Goal: Task Accomplishment & Management: Manage account settings

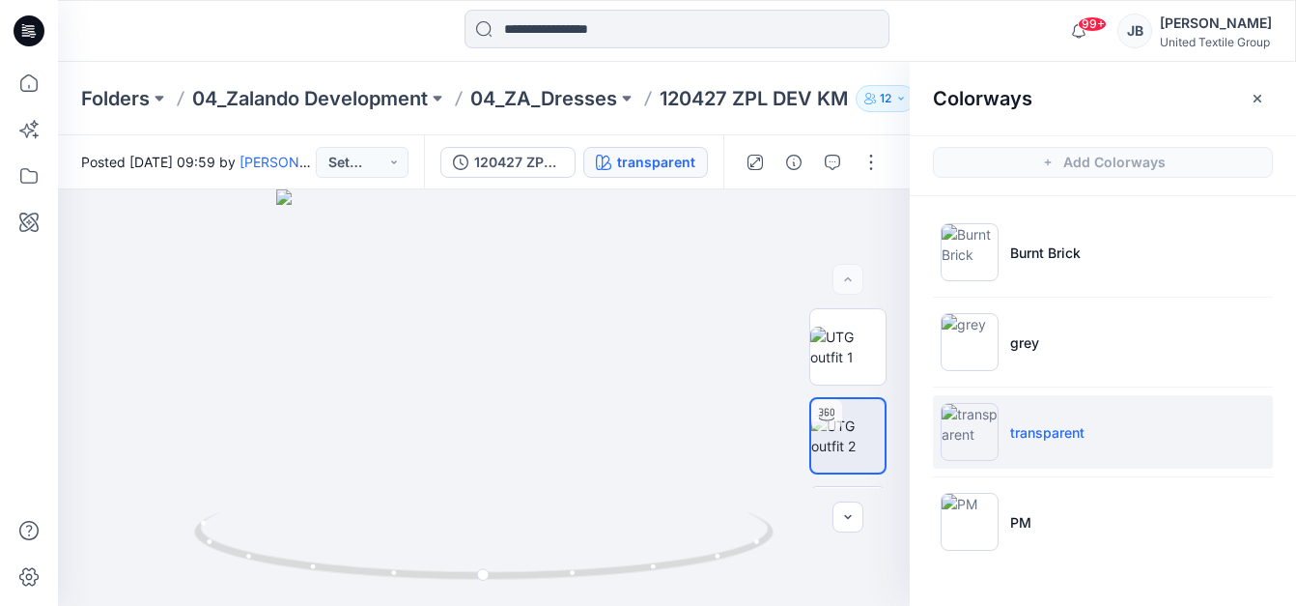
click at [23, 27] on icon at bounding box center [24, 27] width 4 height 1
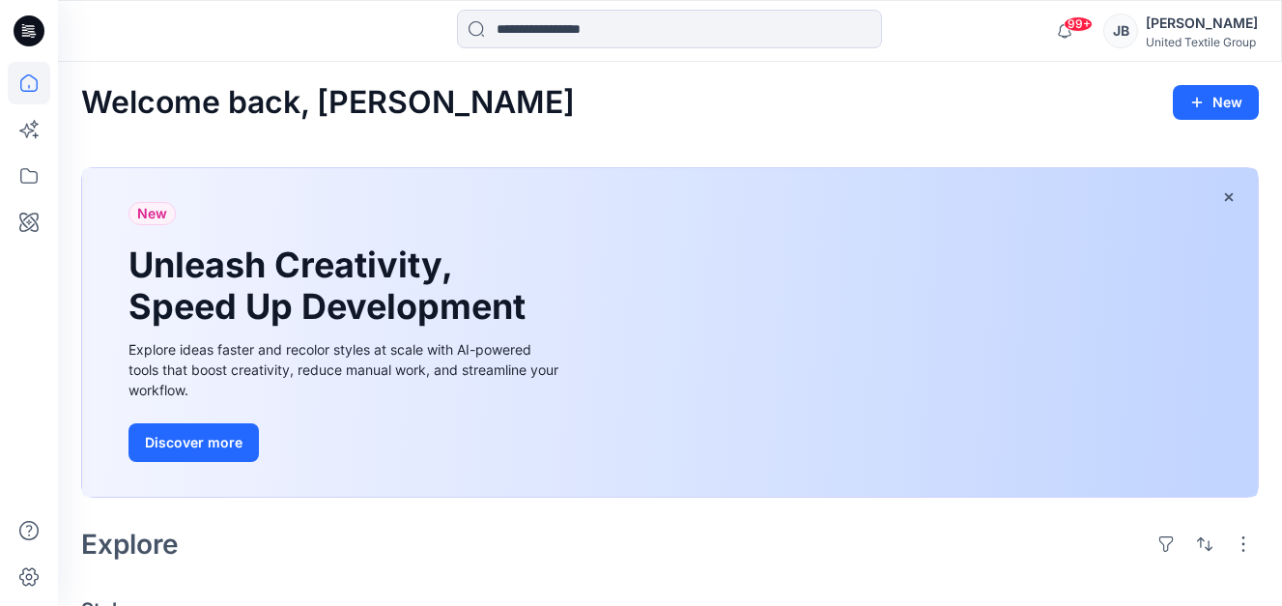
scroll to position [580, 0]
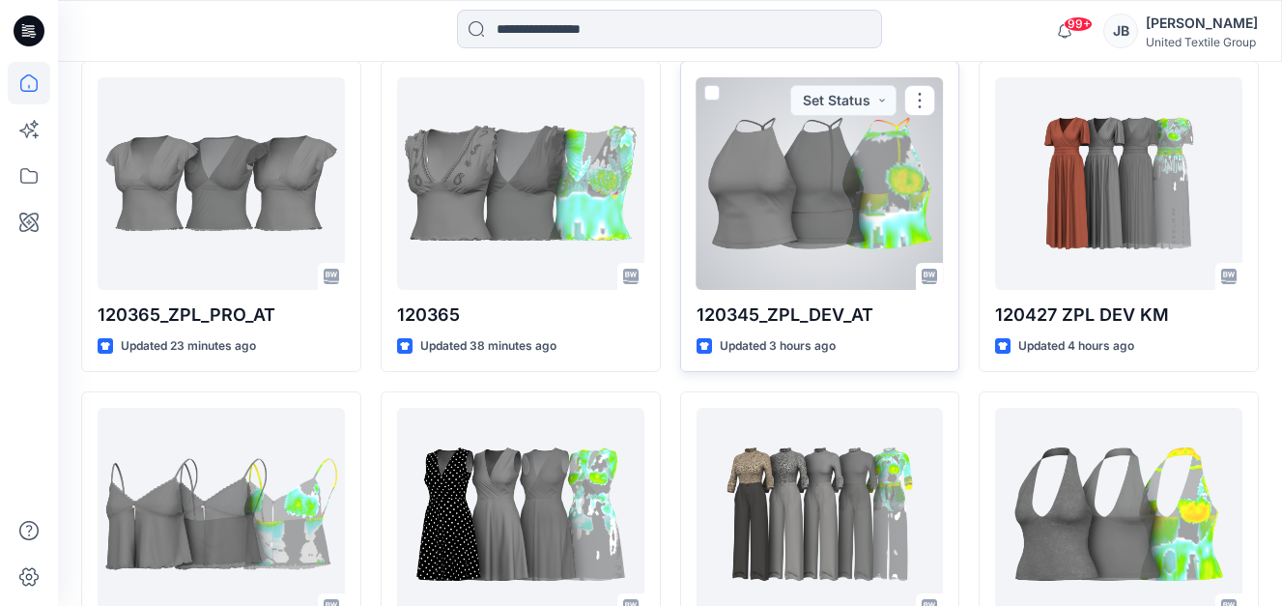
click at [810, 150] on div at bounding box center [819, 183] width 247 height 213
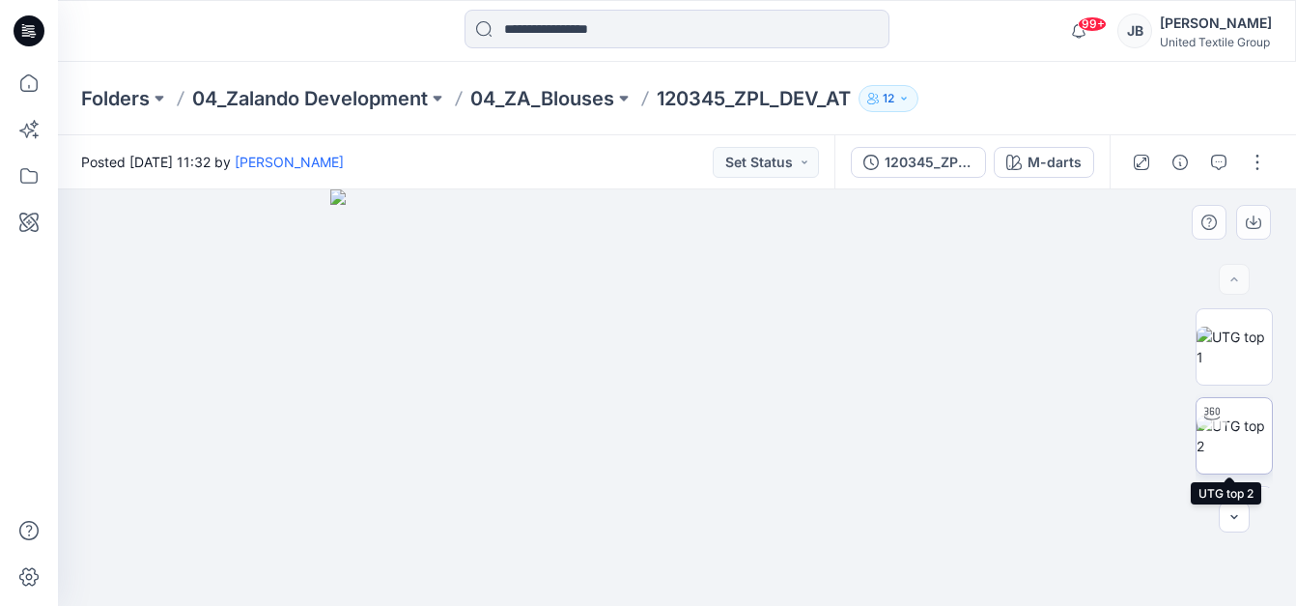
click at [1217, 441] on img at bounding box center [1234, 435] width 75 height 41
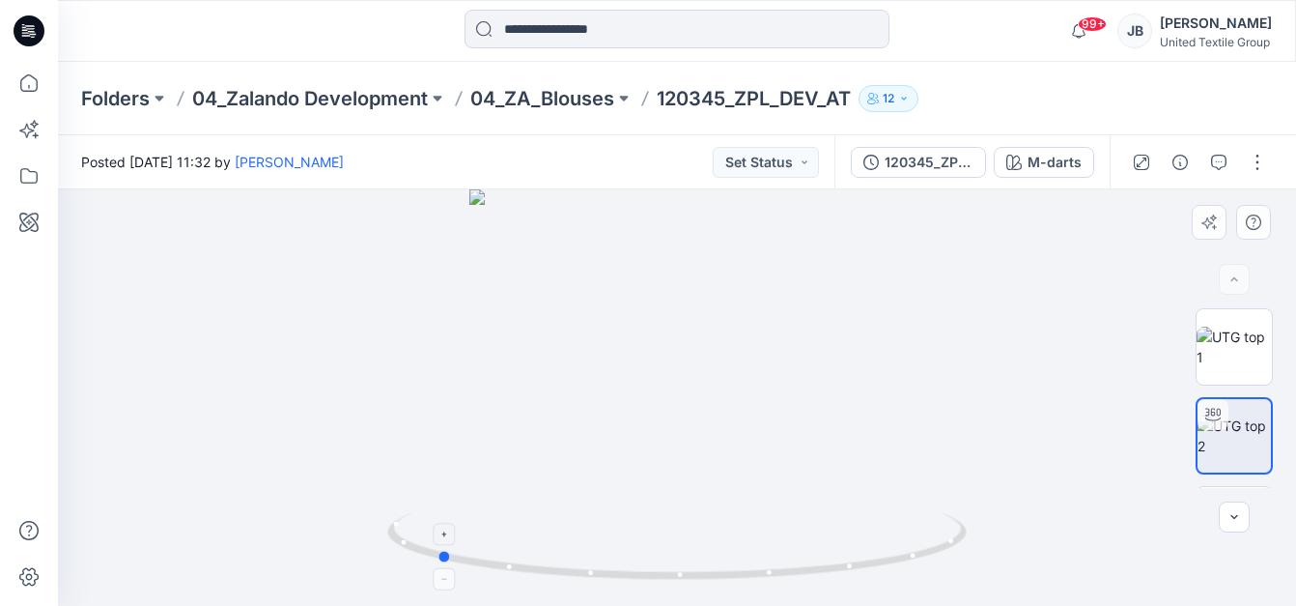
drag, startPoint x: 680, startPoint y: 581, endPoint x: 439, endPoint y: 563, distance: 241.2
click at [439, 563] on icon at bounding box center [679, 548] width 584 height 72
click at [26, 27] on icon at bounding box center [29, 30] width 31 height 31
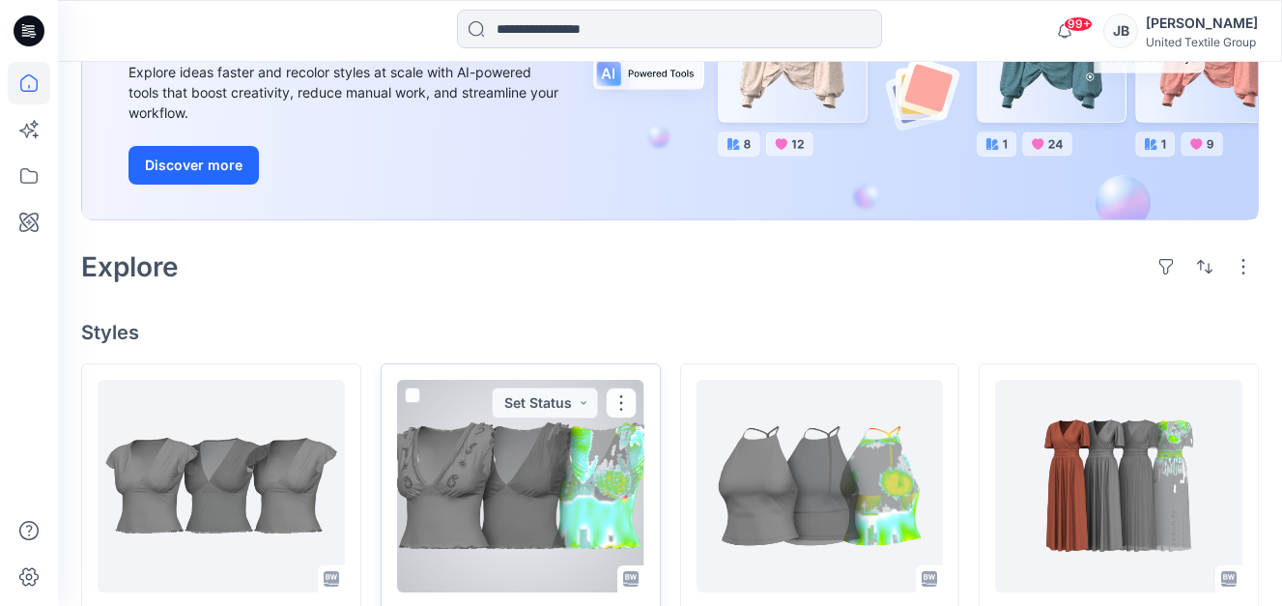
scroll to position [386, 0]
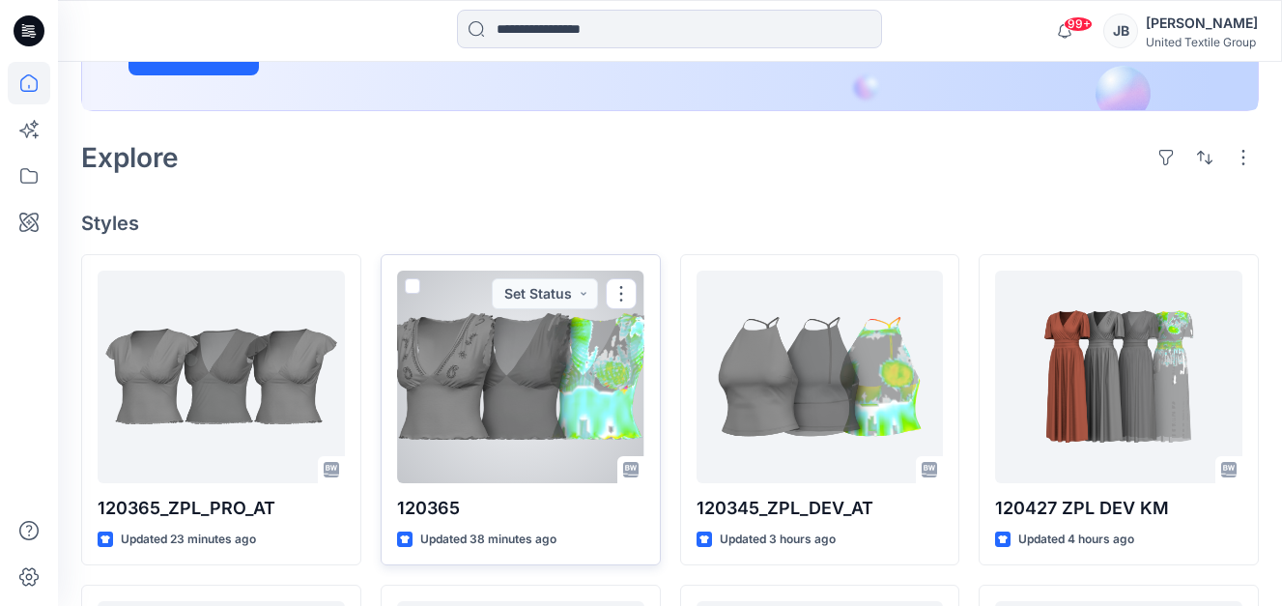
click at [489, 391] on div at bounding box center [520, 376] width 247 height 213
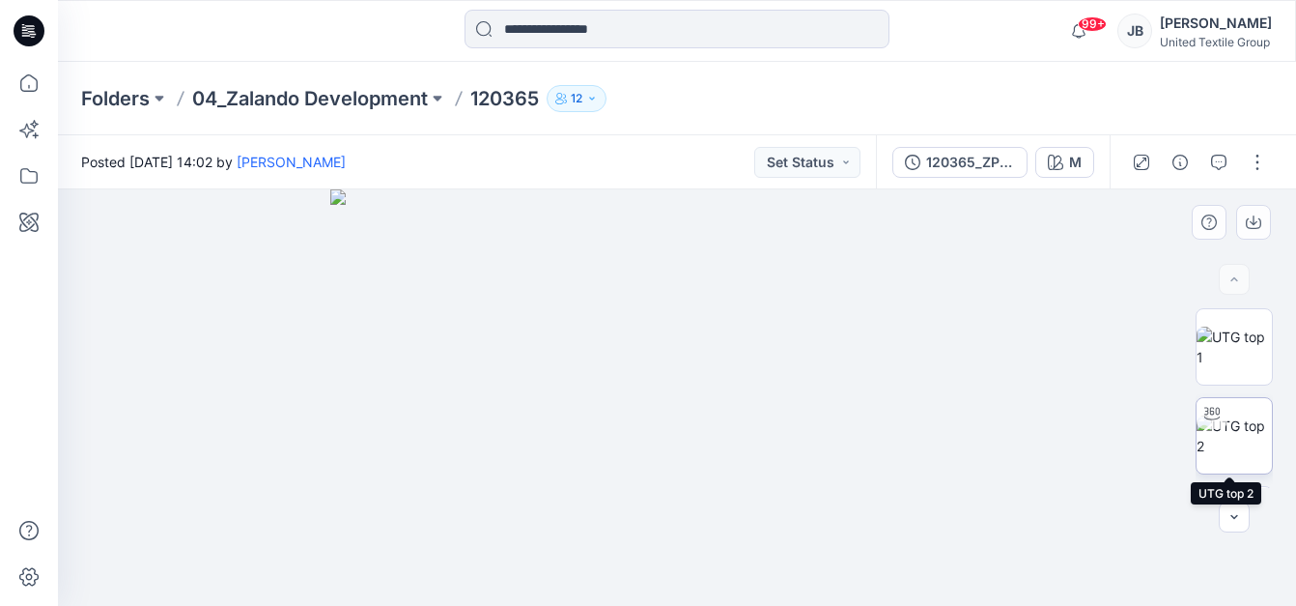
click at [1231, 442] on img at bounding box center [1234, 435] width 75 height 41
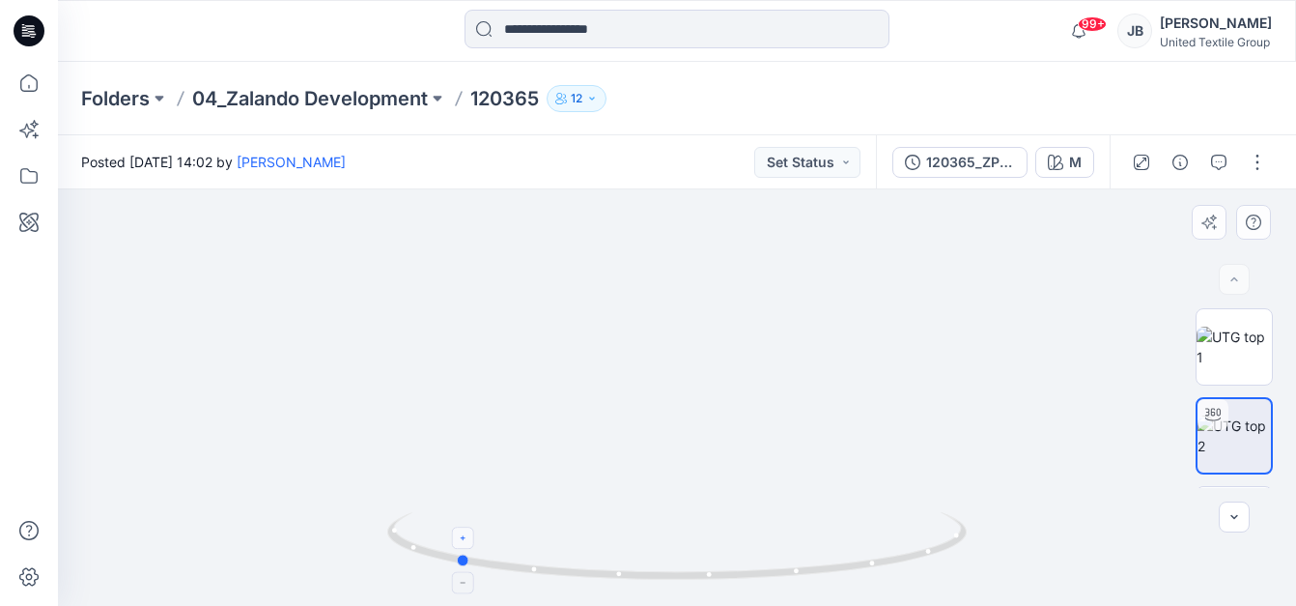
drag, startPoint x: 679, startPoint y: 578, endPoint x: 458, endPoint y: 534, distance: 225.4
click at [458, 534] on icon at bounding box center [679, 548] width 584 height 72
click at [39, 25] on icon at bounding box center [29, 30] width 31 height 31
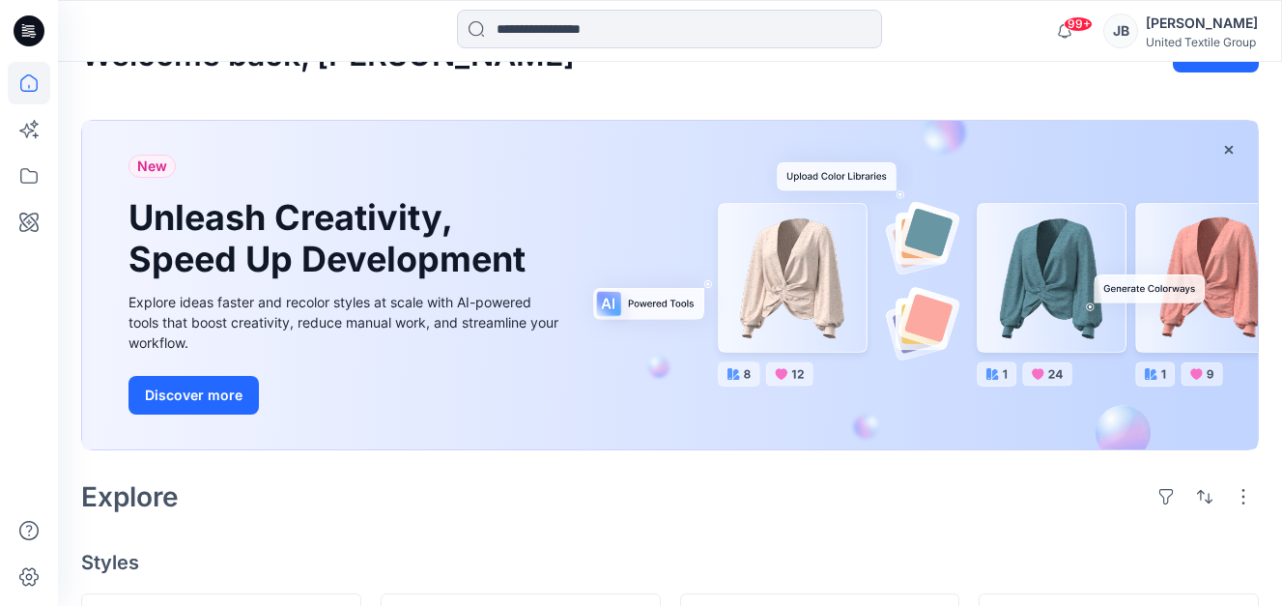
scroll to position [386, 0]
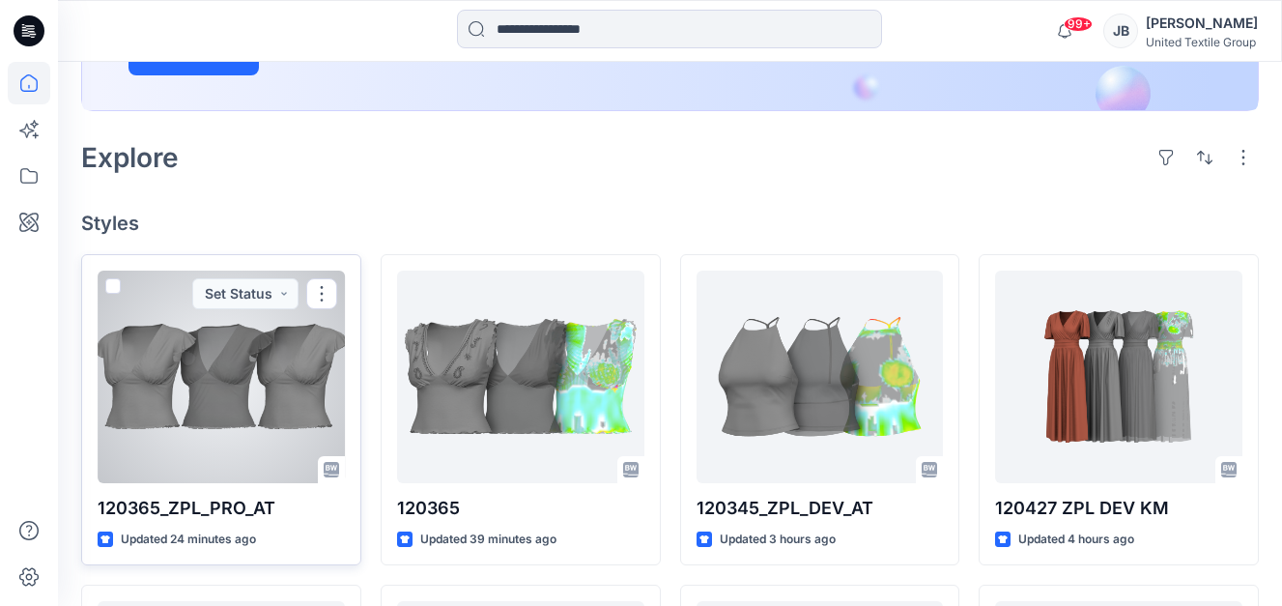
click at [205, 407] on div at bounding box center [221, 376] width 247 height 213
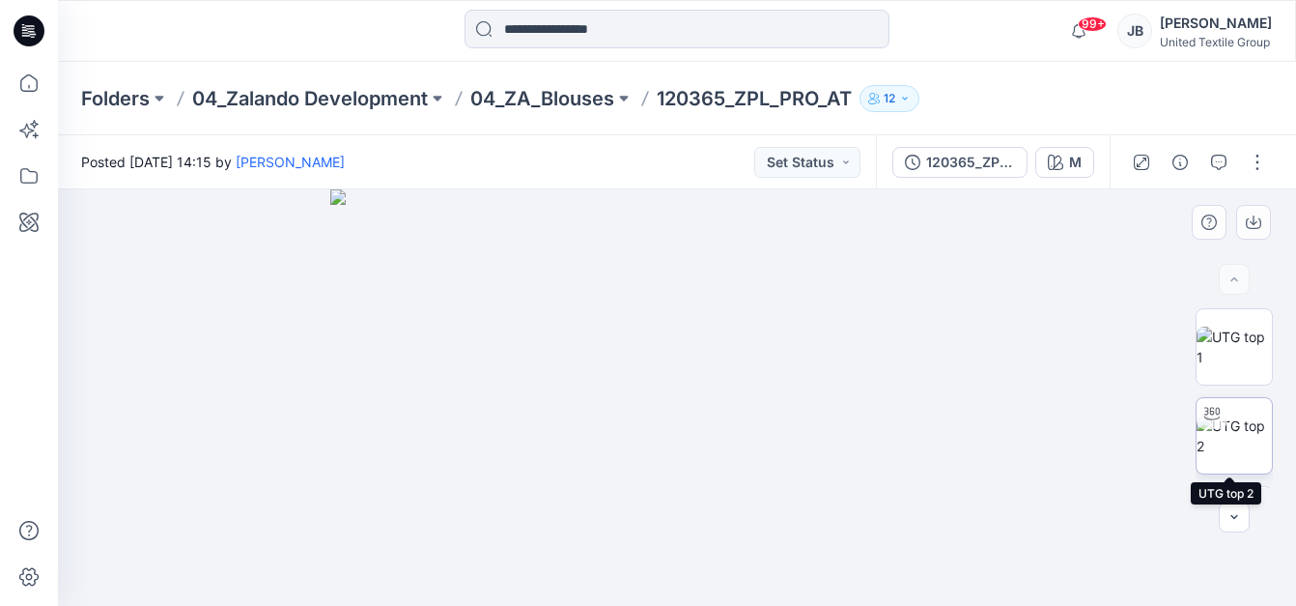
click at [1231, 445] on img at bounding box center [1234, 435] width 75 height 41
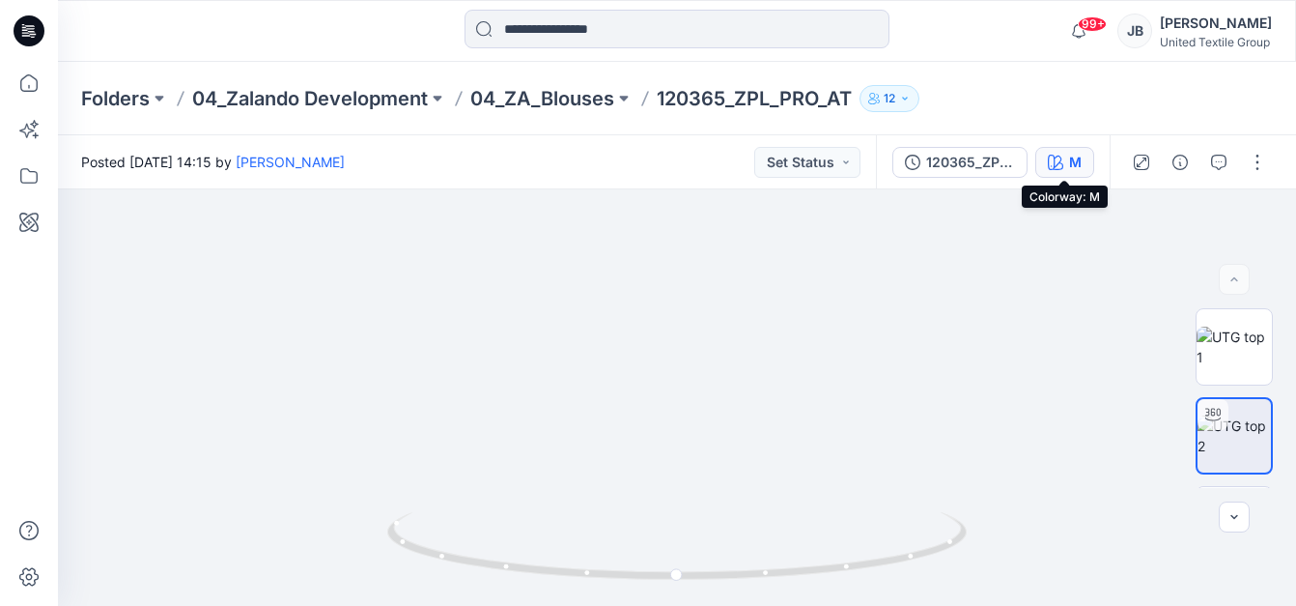
click at [1057, 155] on icon "button" at bounding box center [1055, 162] width 15 height 15
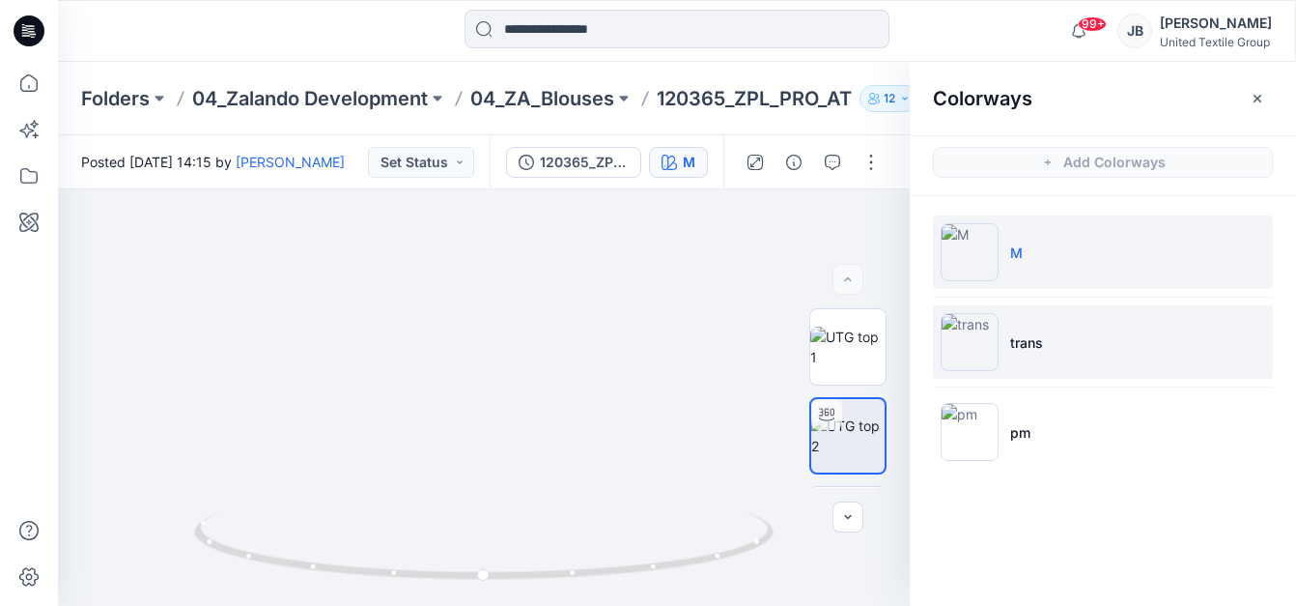
click at [969, 345] on img at bounding box center [970, 342] width 58 height 58
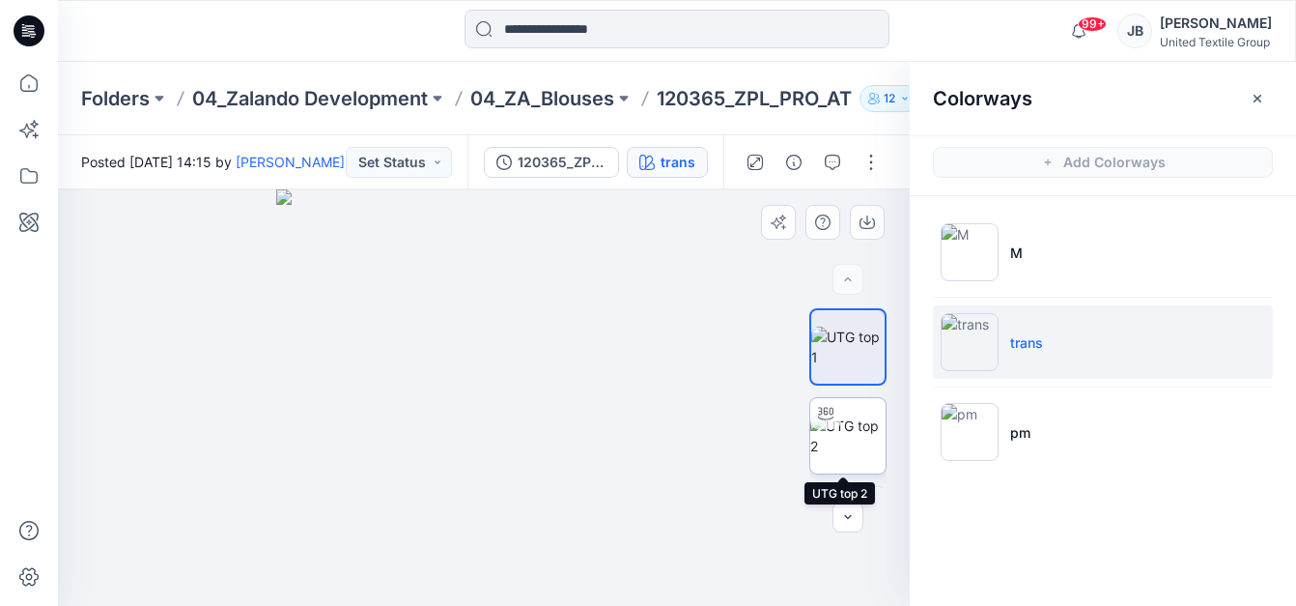
click at [841, 440] on img at bounding box center [847, 435] width 75 height 41
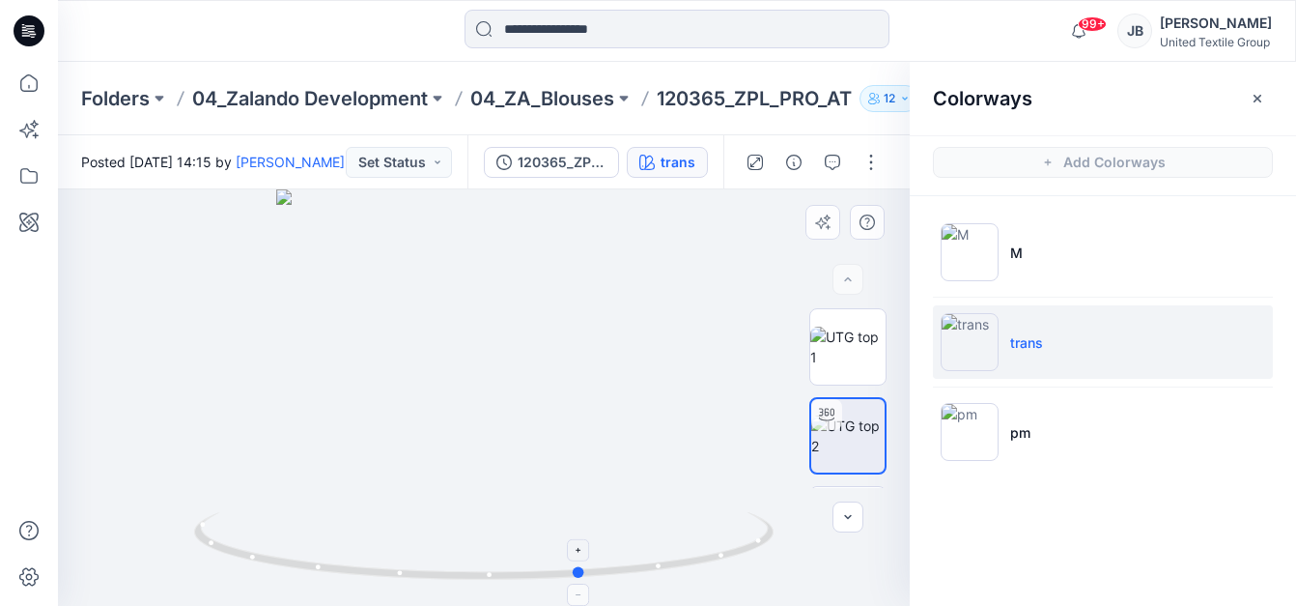
drag, startPoint x: 484, startPoint y: 583, endPoint x: 582, endPoint y: 575, distance: 98.9
click at [582, 575] on icon at bounding box center [486, 548] width 584 height 72
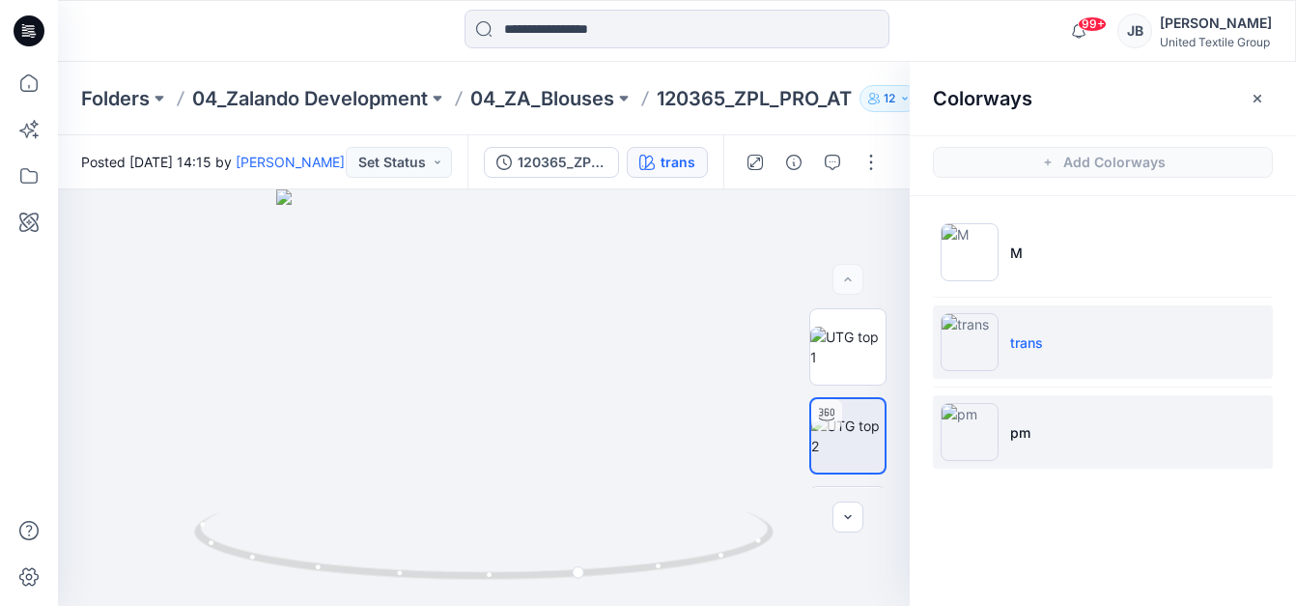
click at [970, 437] on img at bounding box center [970, 432] width 58 height 58
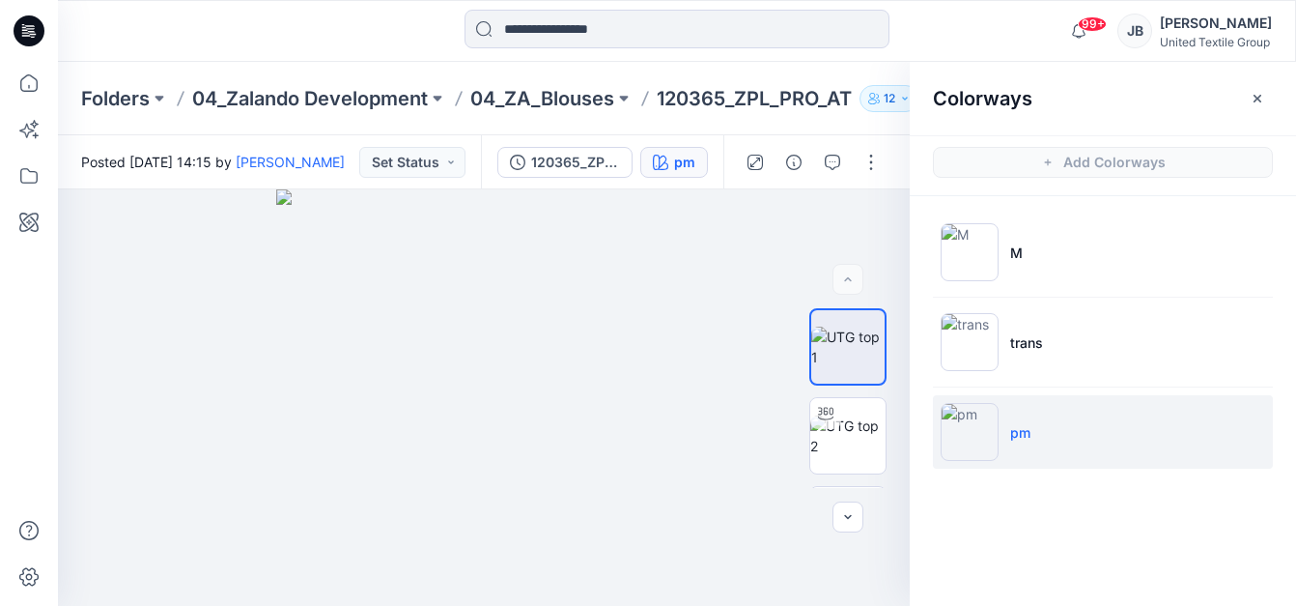
click at [22, 29] on icon at bounding box center [29, 30] width 31 height 31
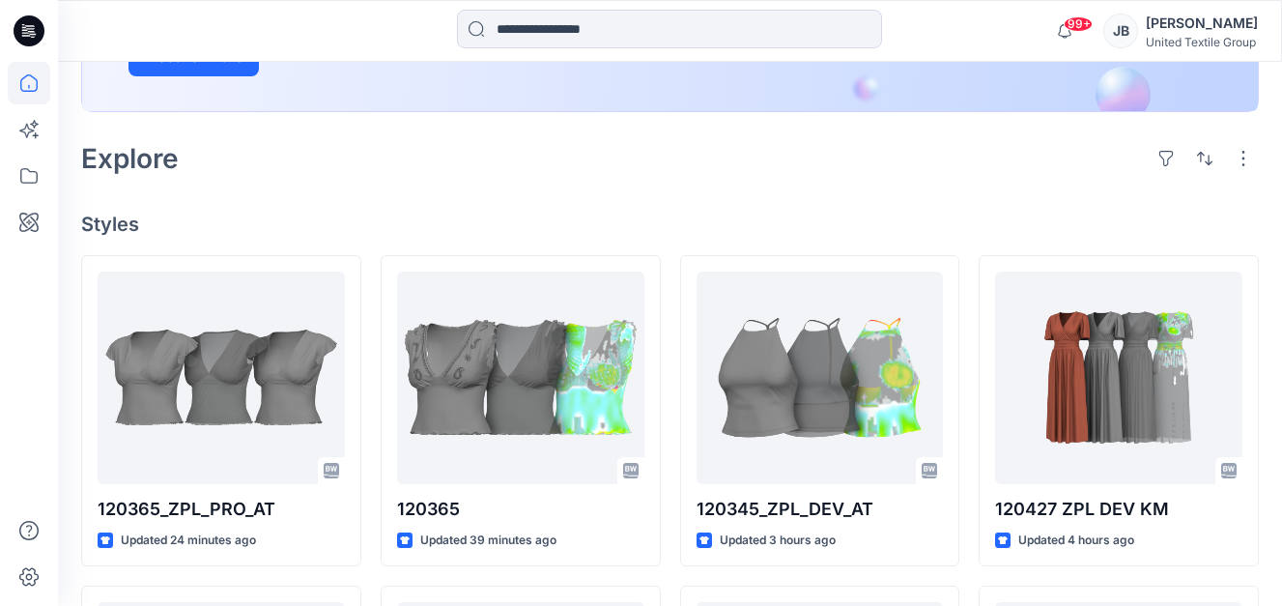
scroll to position [386, 0]
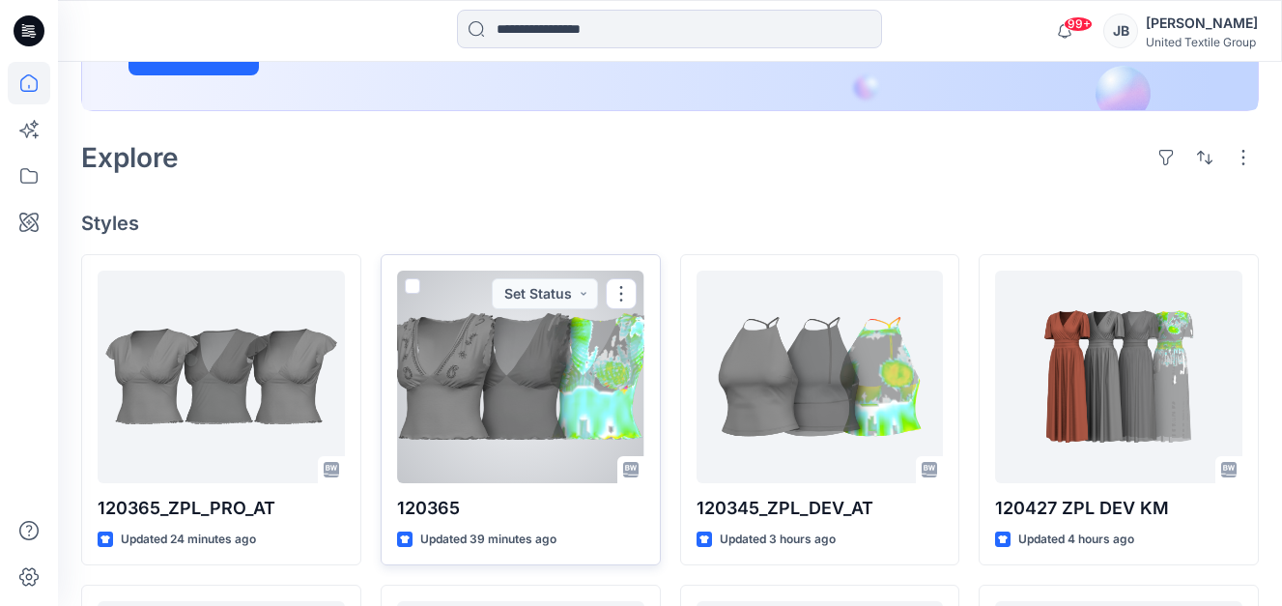
click at [561, 402] on div at bounding box center [520, 376] width 247 height 213
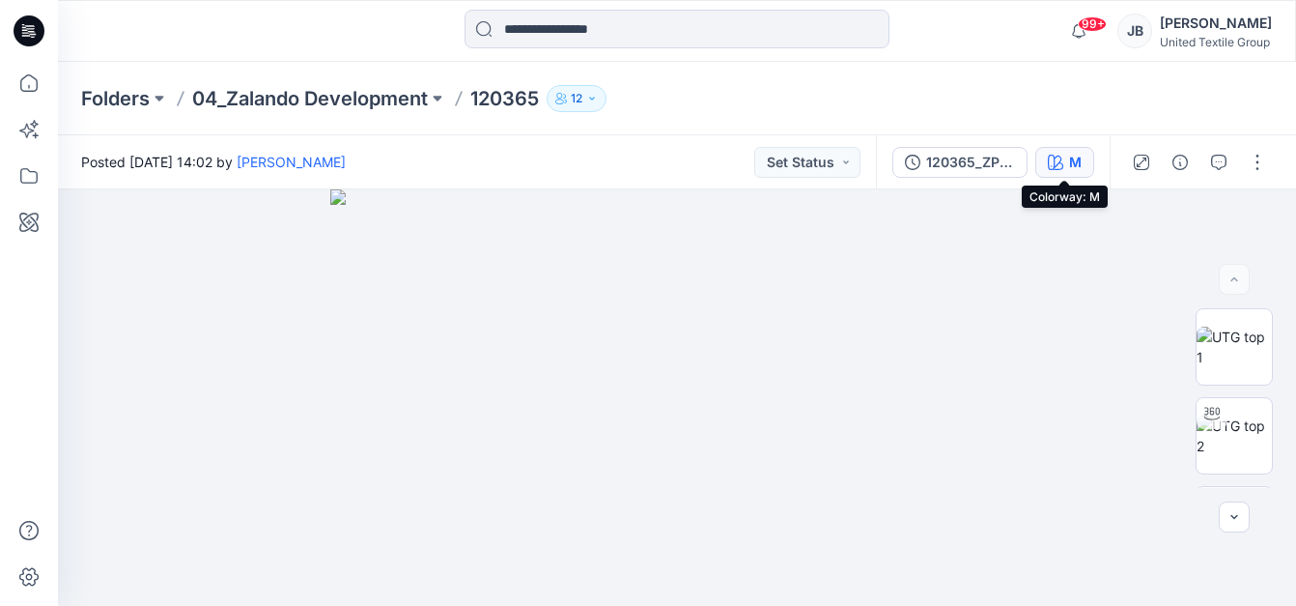
click at [1053, 164] on icon "button" at bounding box center [1055, 162] width 15 height 15
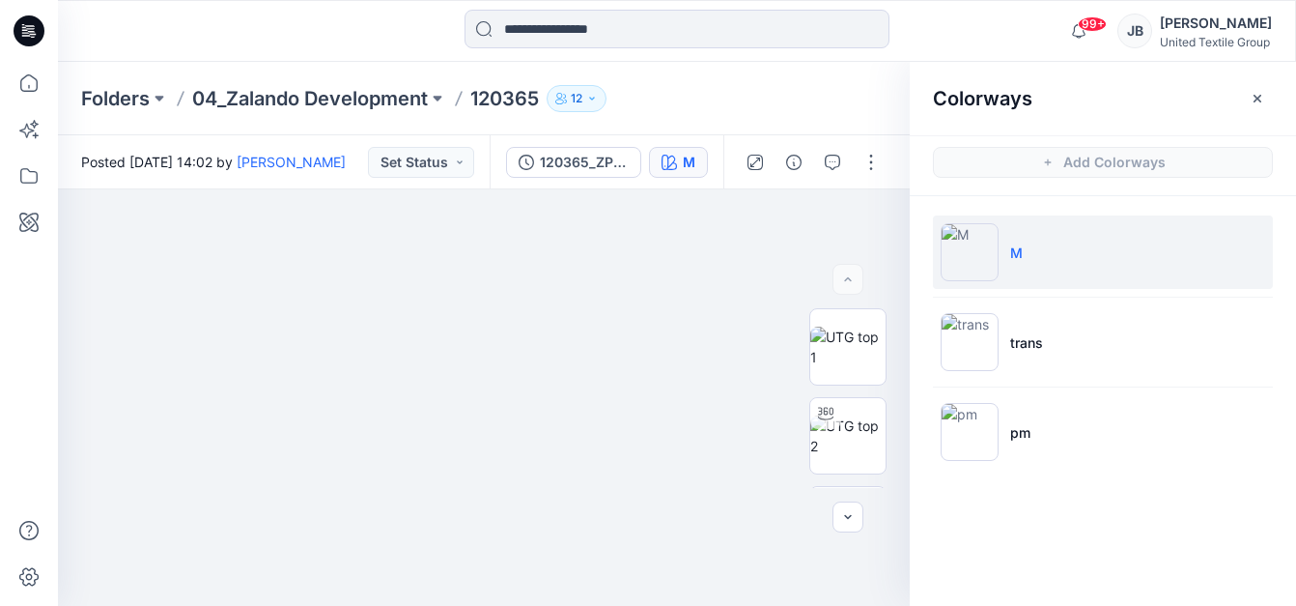
click at [931, 340] on ul "M trans pm" at bounding box center [1103, 342] width 386 height 292
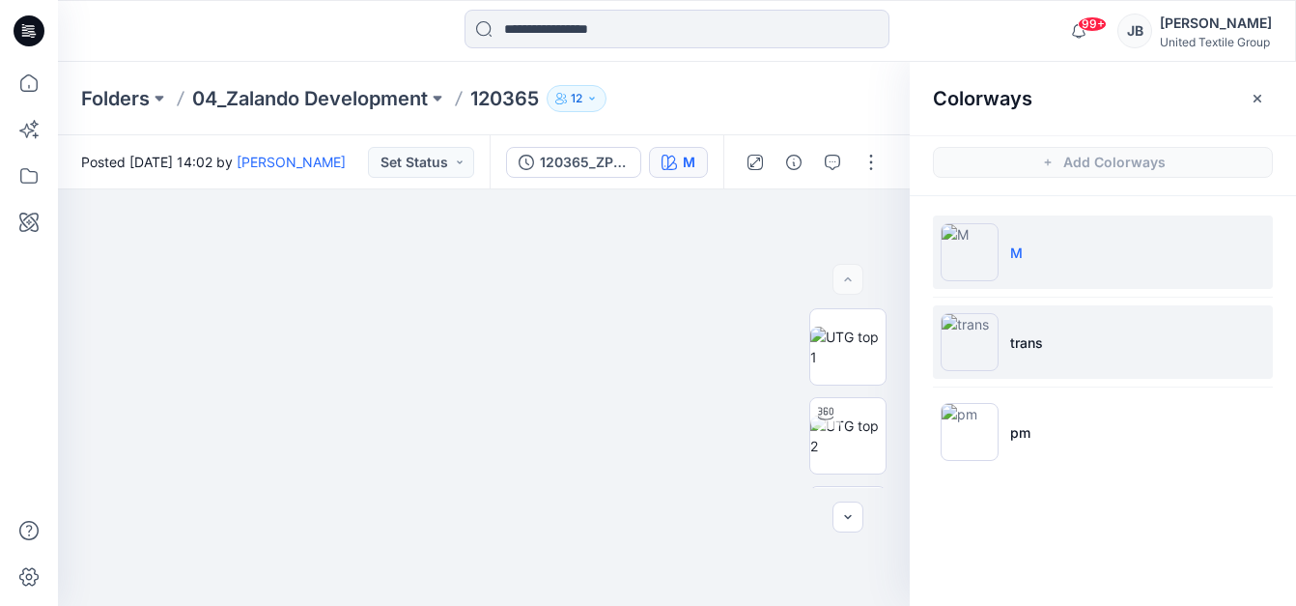
click at [963, 339] on img at bounding box center [970, 342] width 58 height 58
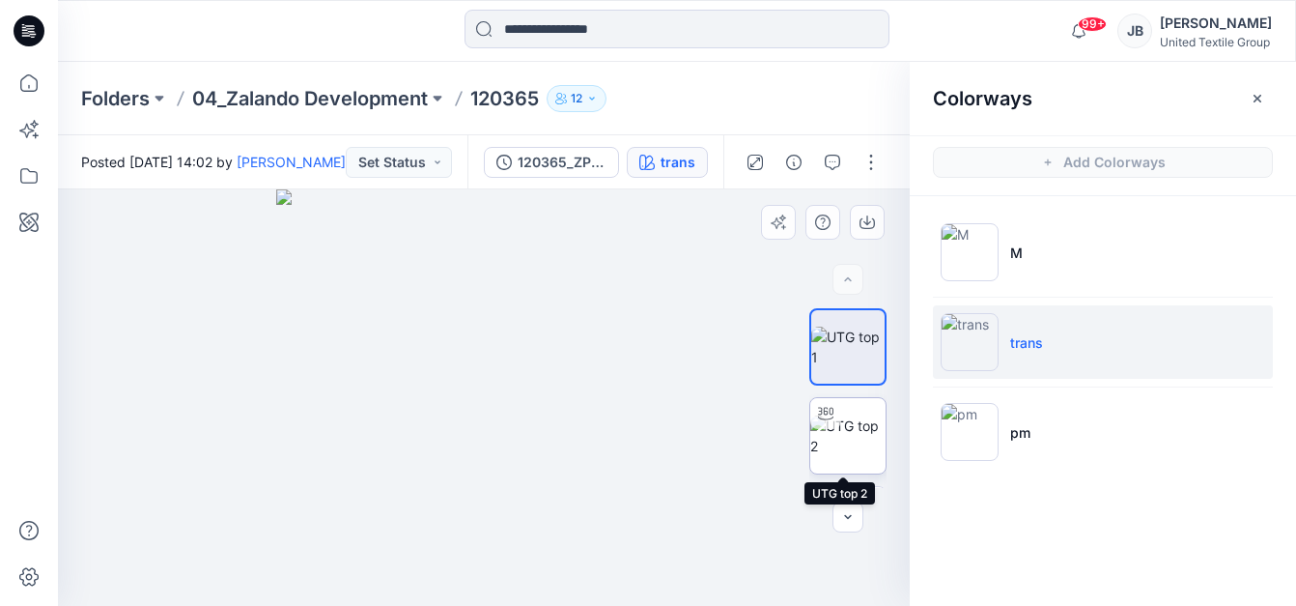
click at [837, 433] on img at bounding box center [847, 435] width 75 height 41
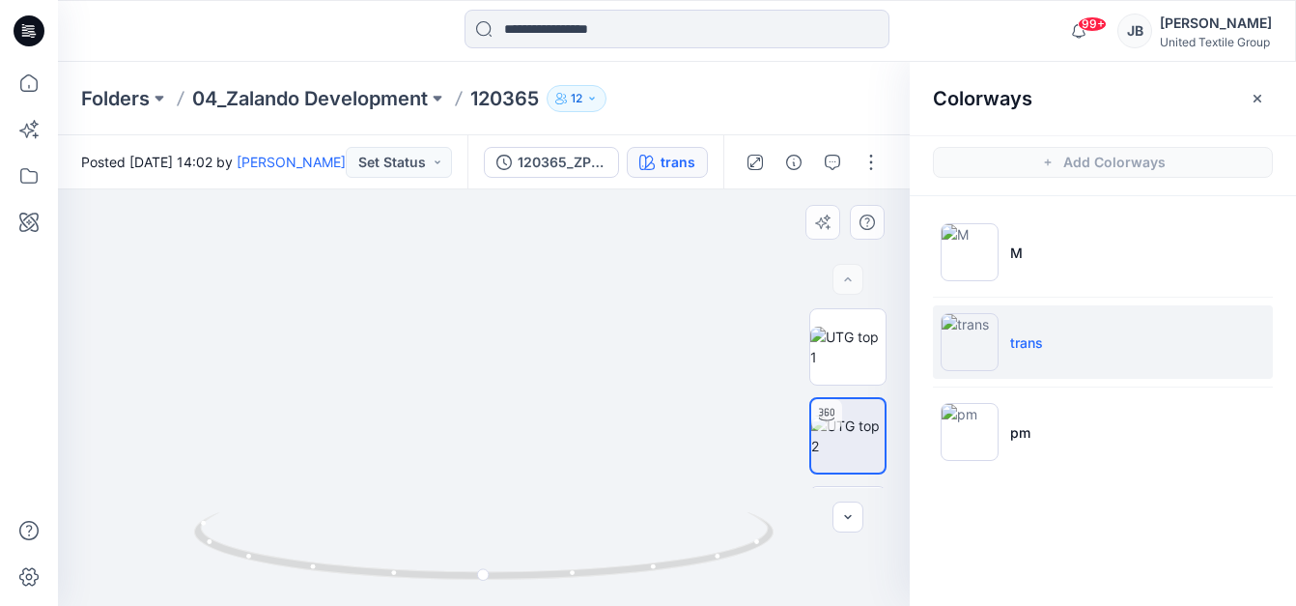
drag, startPoint x: 536, startPoint y: 344, endPoint x: 531, endPoint y: 424, distance: 80.3
drag, startPoint x: 476, startPoint y: 578, endPoint x: 495, endPoint y: 516, distance: 64.5
click at [508, 553] on icon at bounding box center [486, 548] width 584 height 72
drag, startPoint x: 22, startPoint y: 27, endPoint x: 22, endPoint y: 13, distance: 14.5
click at [22, 27] on icon at bounding box center [24, 27] width 4 height 1
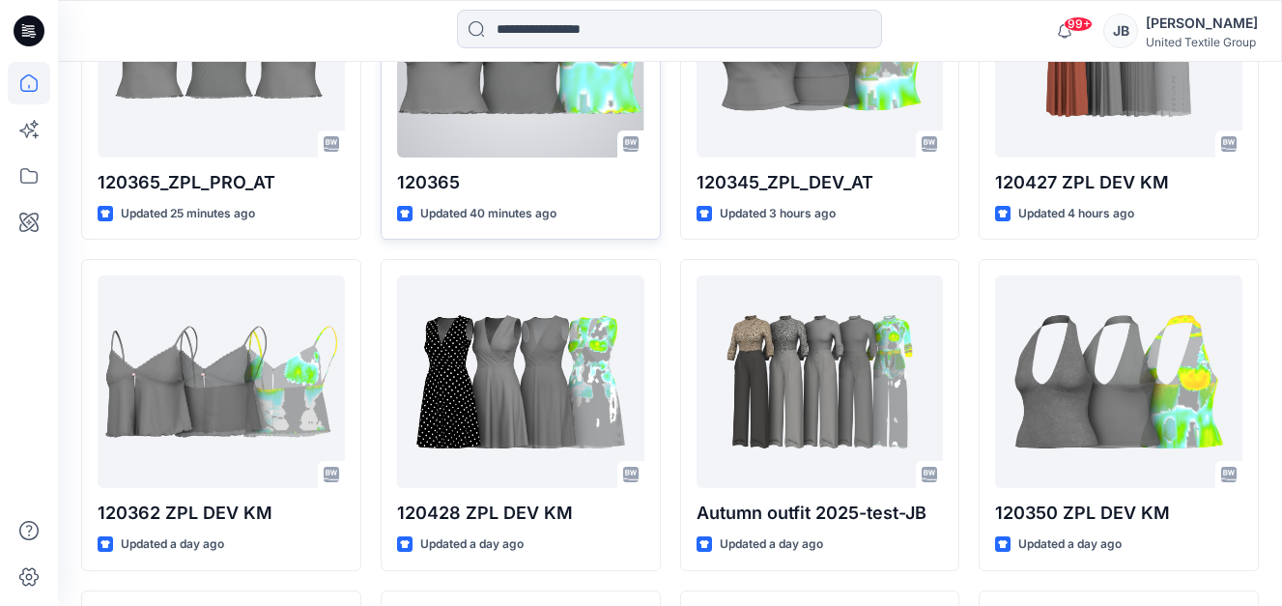
scroll to position [773, 0]
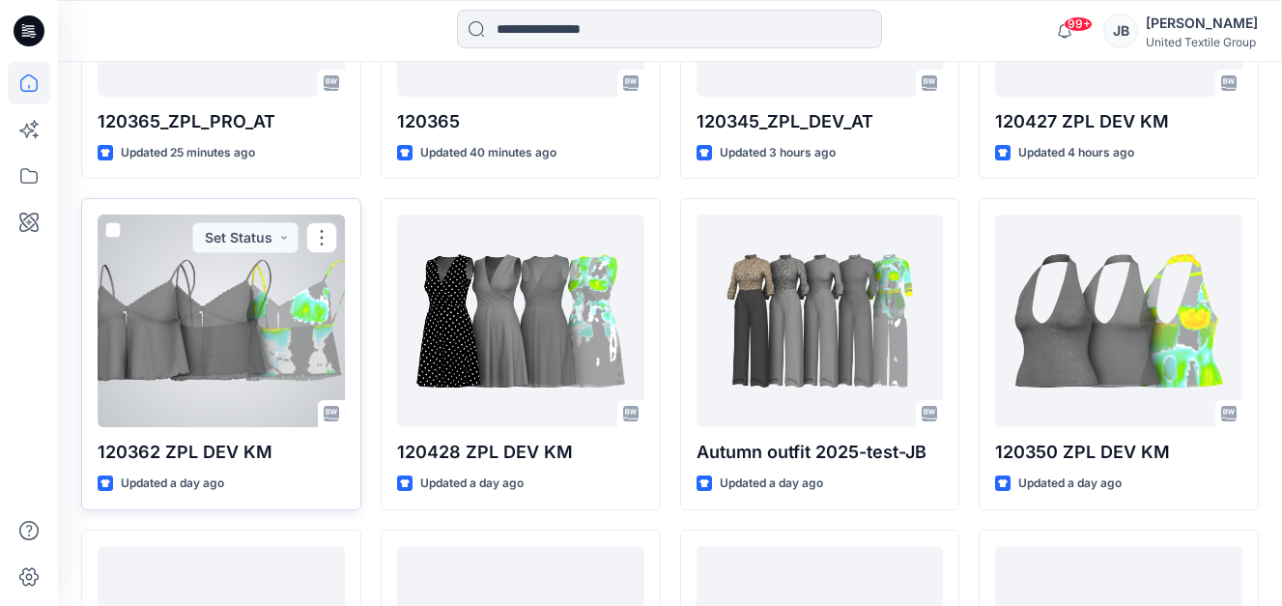
click at [236, 350] on div at bounding box center [221, 320] width 247 height 213
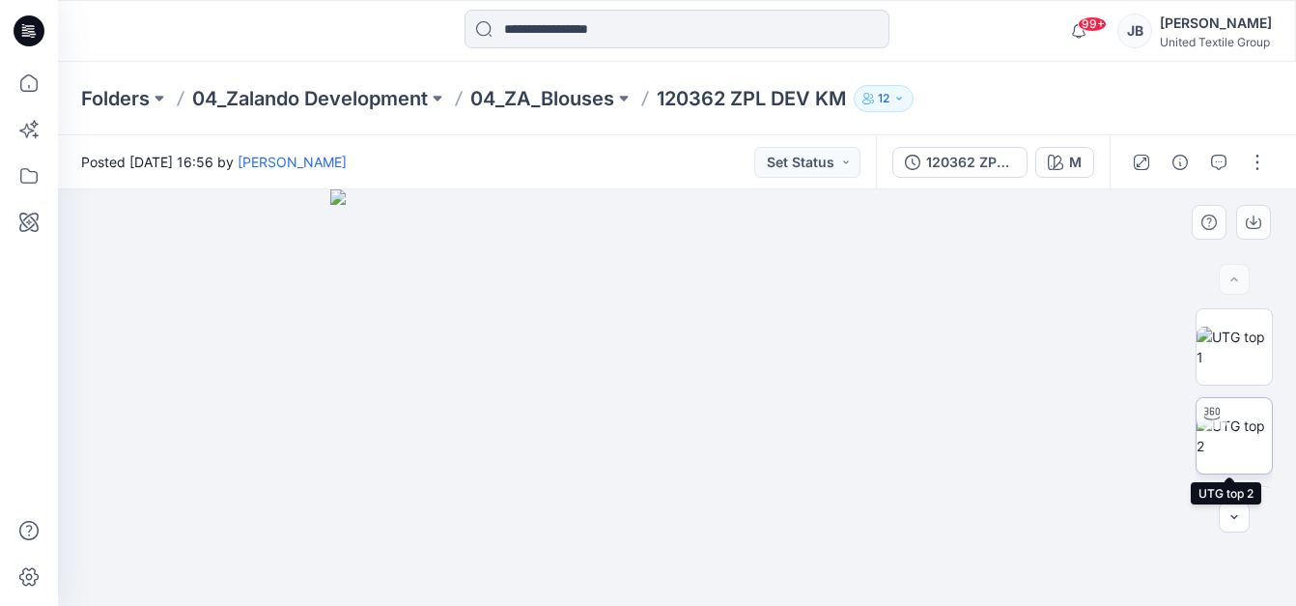
click at [1233, 433] on img at bounding box center [1234, 435] width 75 height 41
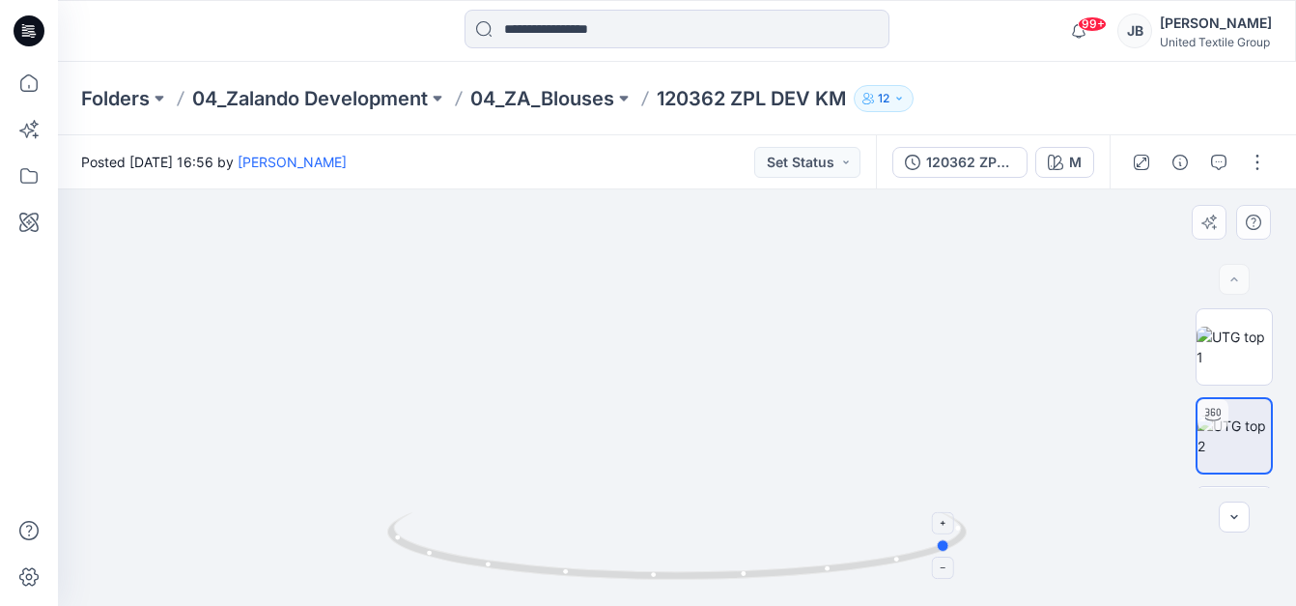
drag, startPoint x: 677, startPoint y: 583, endPoint x: 953, endPoint y: 574, distance: 276.4
click at [953, 574] on icon at bounding box center [679, 548] width 584 height 72
click at [1062, 155] on icon "button" at bounding box center [1055, 162] width 15 height 15
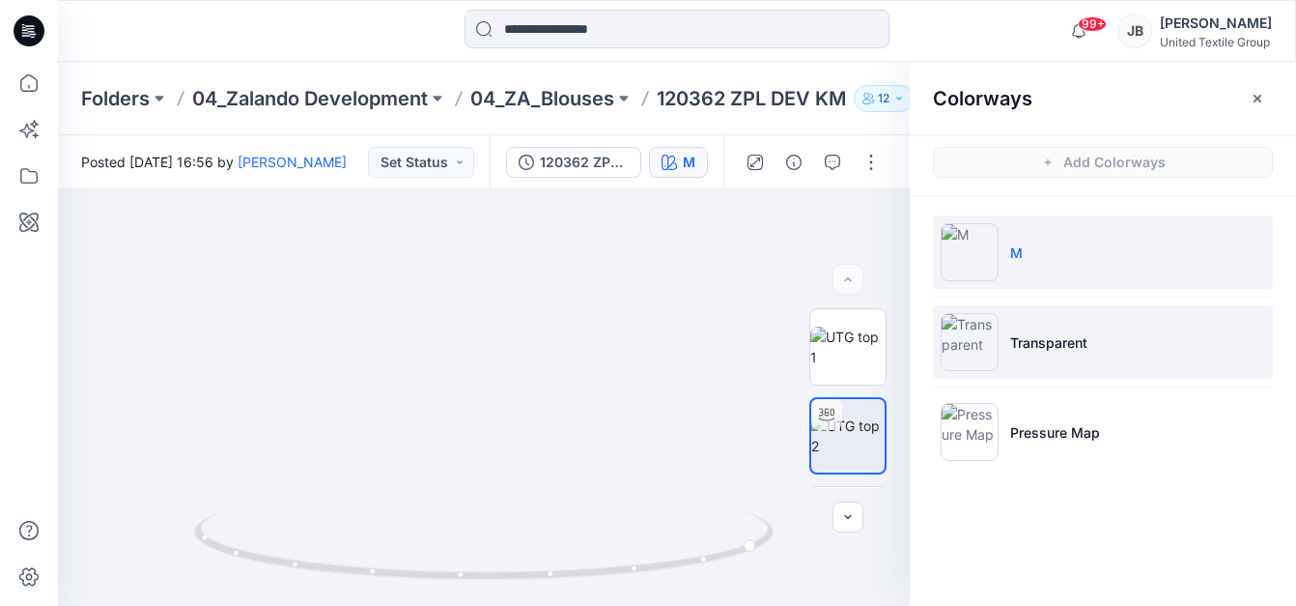
click at [963, 337] on img at bounding box center [970, 342] width 58 height 58
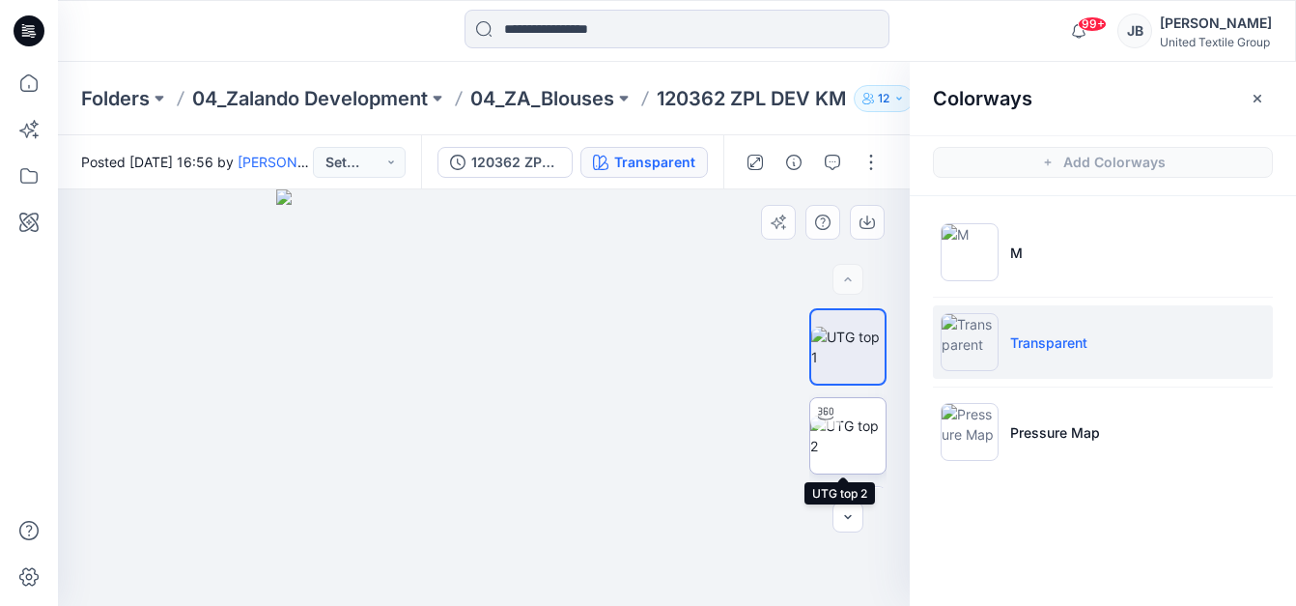
click at [849, 433] on img at bounding box center [847, 435] width 75 height 41
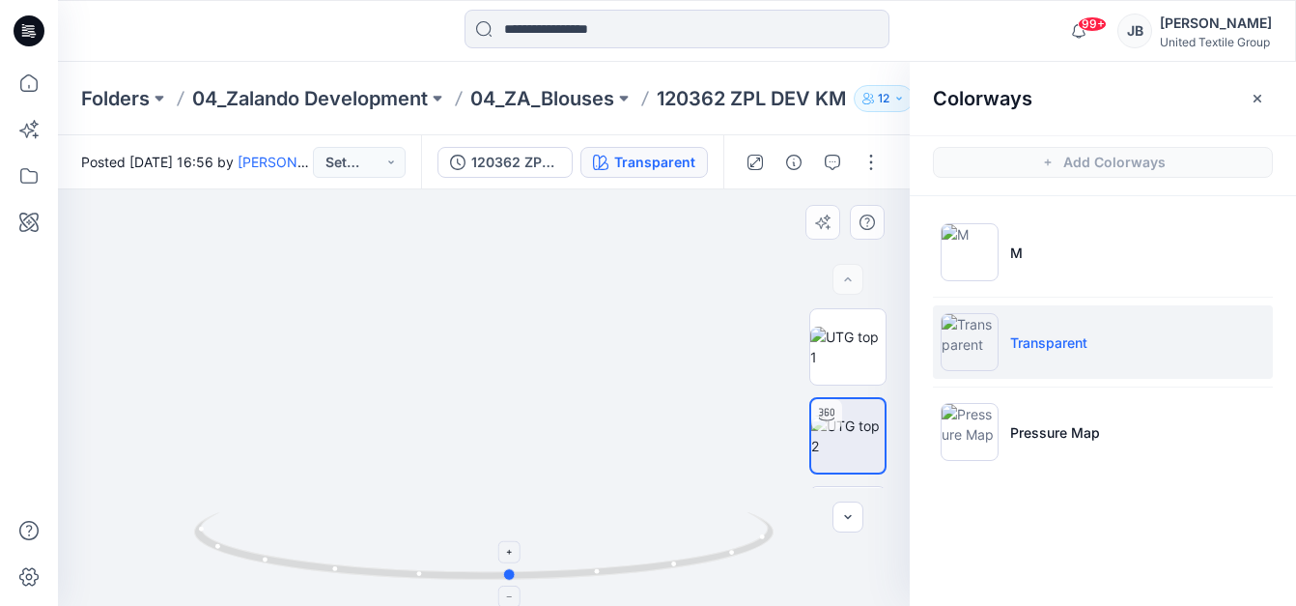
drag, startPoint x: 491, startPoint y: 581, endPoint x: 518, endPoint y: 568, distance: 30.2
click at [518, 568] on icon at bounding box center [486, 548] width 584 height 72
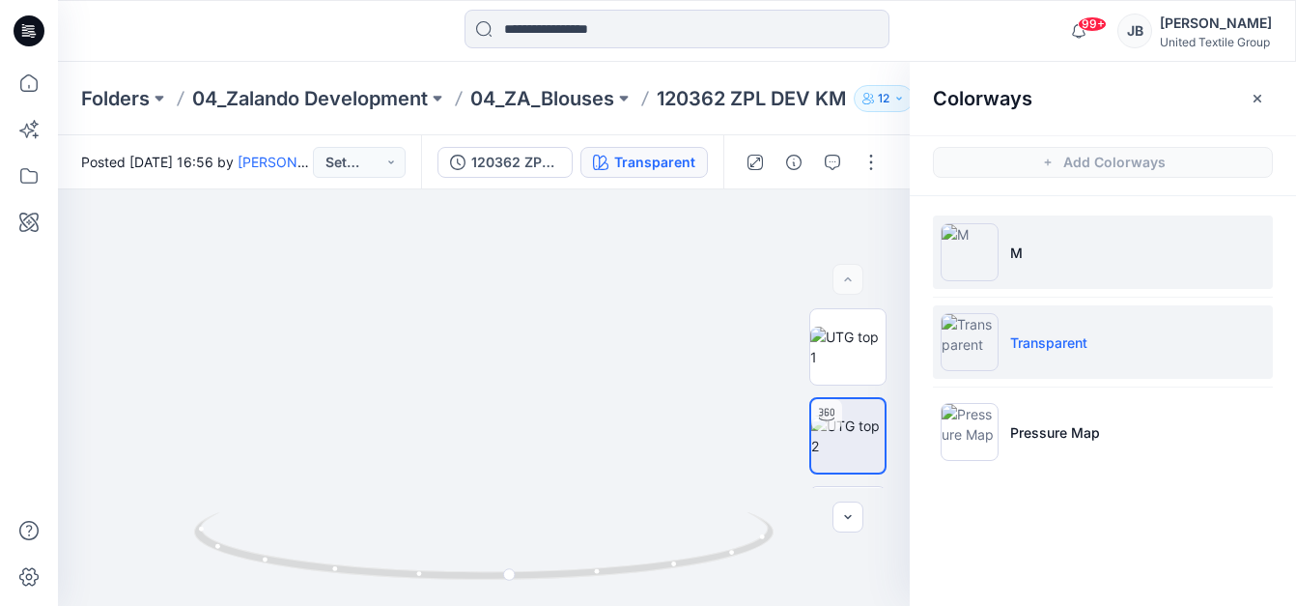
click at [964, 254] on img at bounding box center [970, 252] width 58 height 58
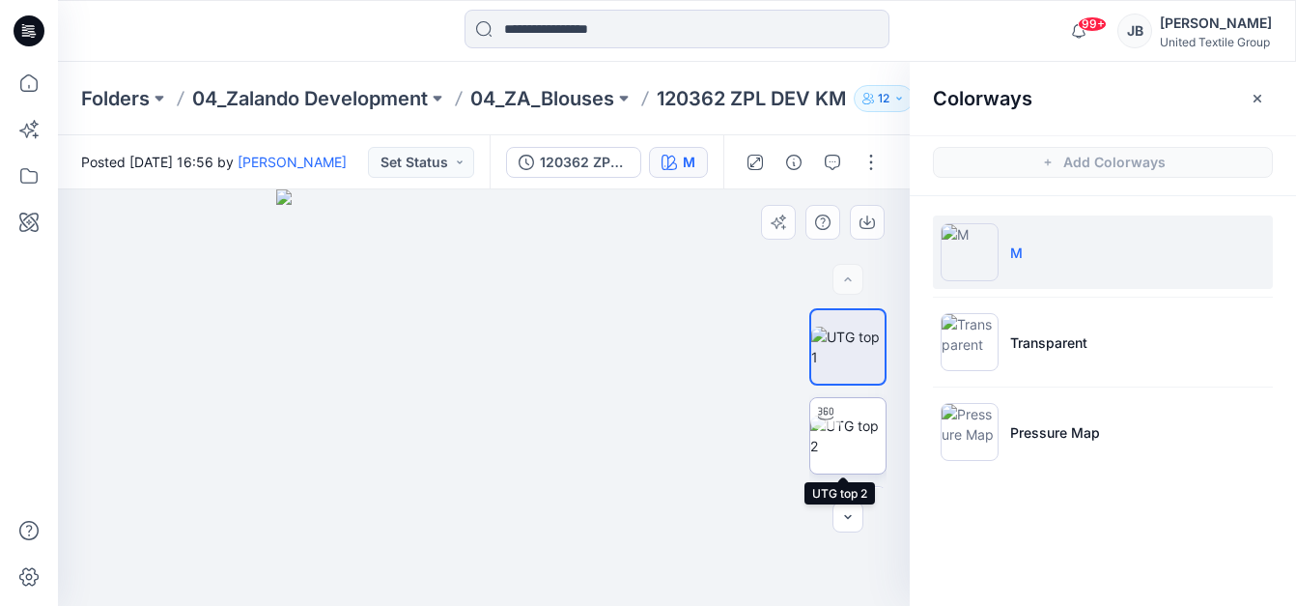
click at [842, 419] on img at bounding box center [847, 435] width 75 height 41
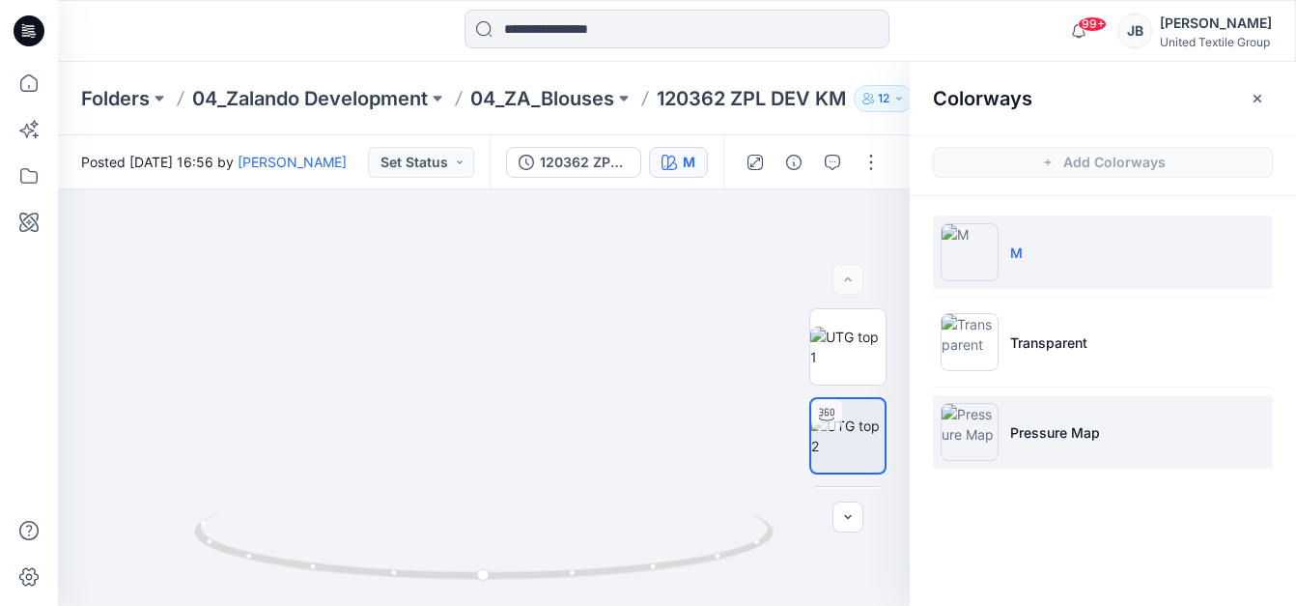
click at [972, 433] on img at bounding box center [970, 432] width 58 height 58
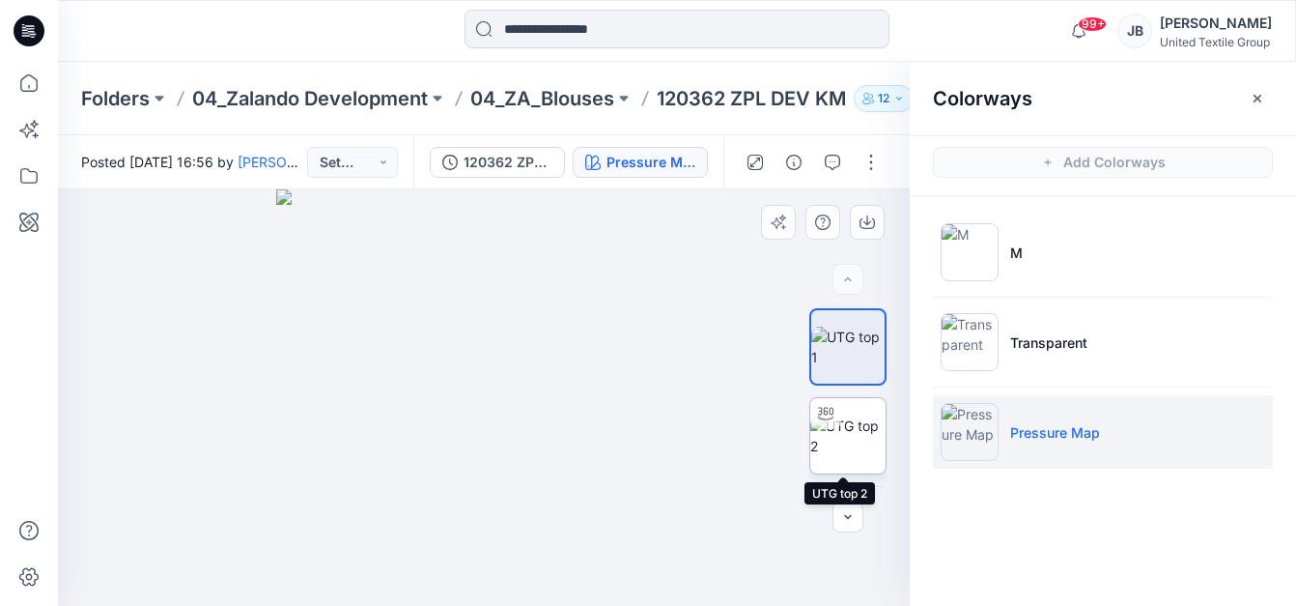
click at [824, 416] on icon at bounding box center [825, 413] width 15 height 15
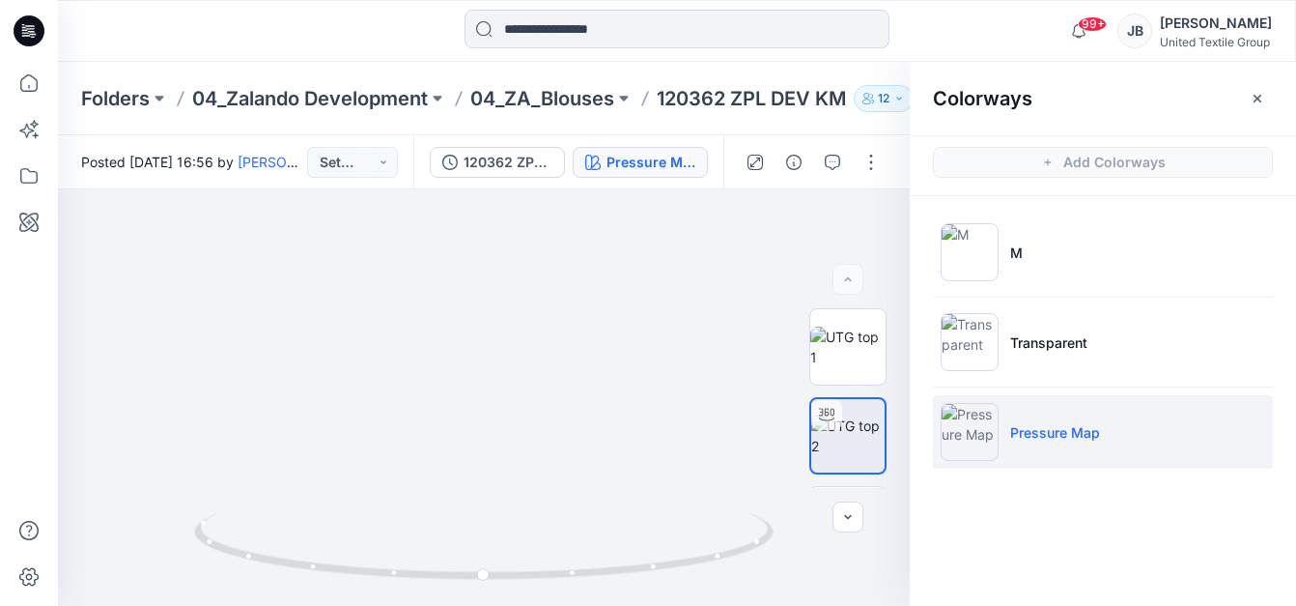
click at [30, 23] on icon at bounding box center [29, 30] width 31 height 31
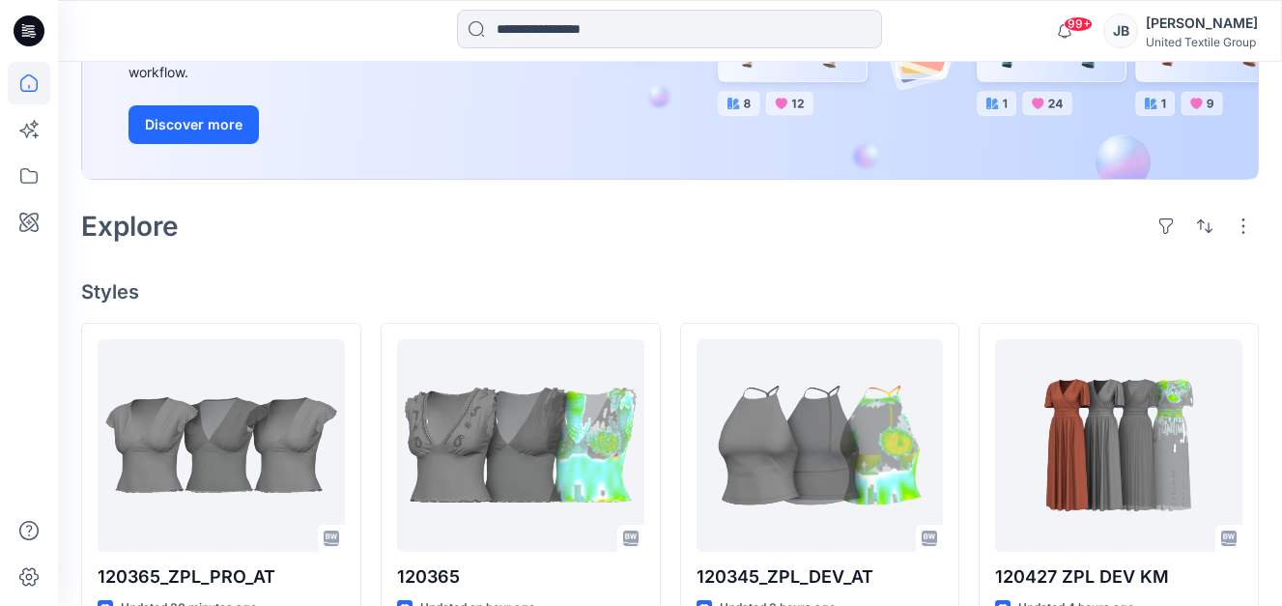
scroll to position [386, 0]
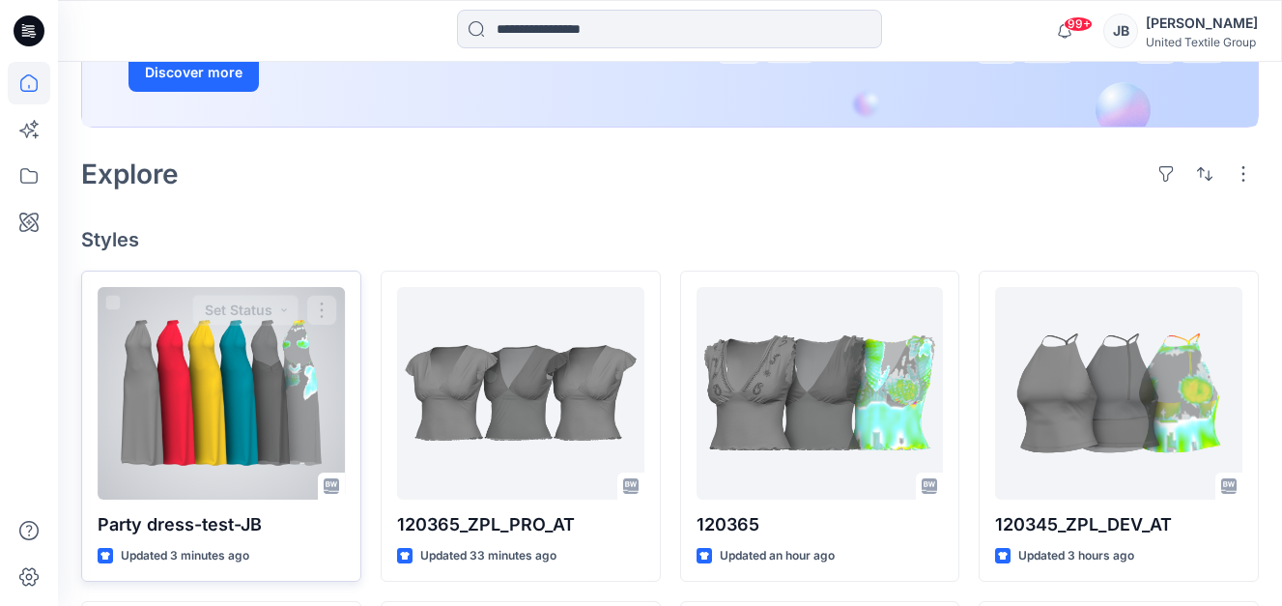
scroll to position [483, 0]
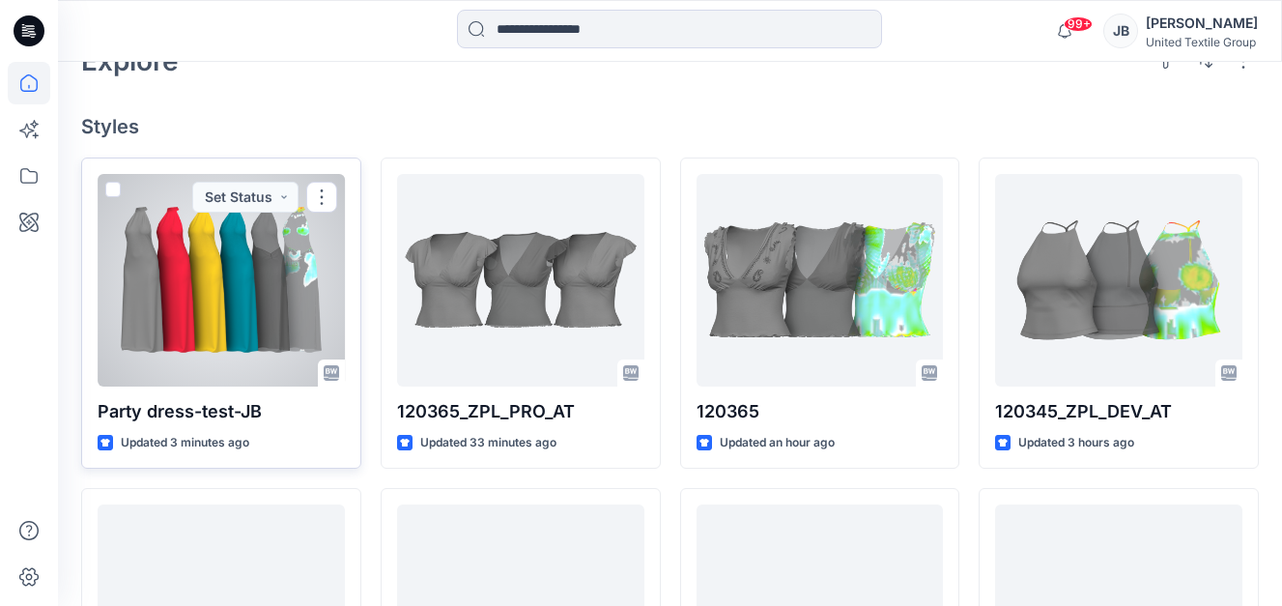
click at [230, 251] on div at bounding box center [221, 280] width 247 height 213
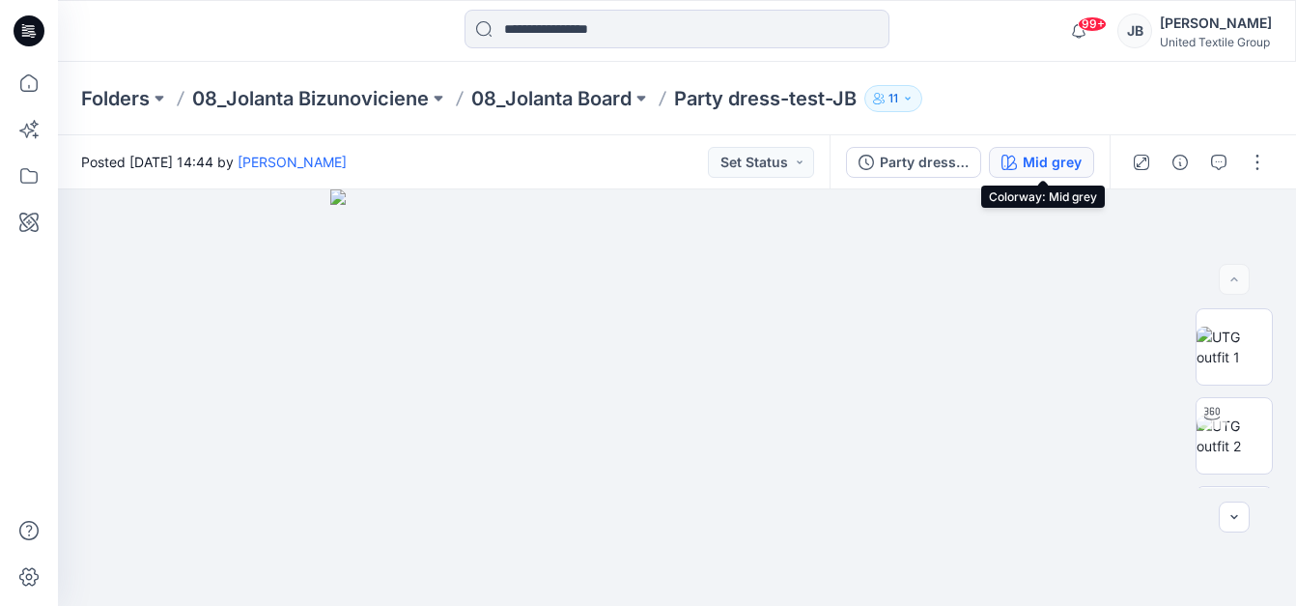
click at [1028, 153] on div "Mid grey" at bounding box center [1052, 162] width 59 height 21
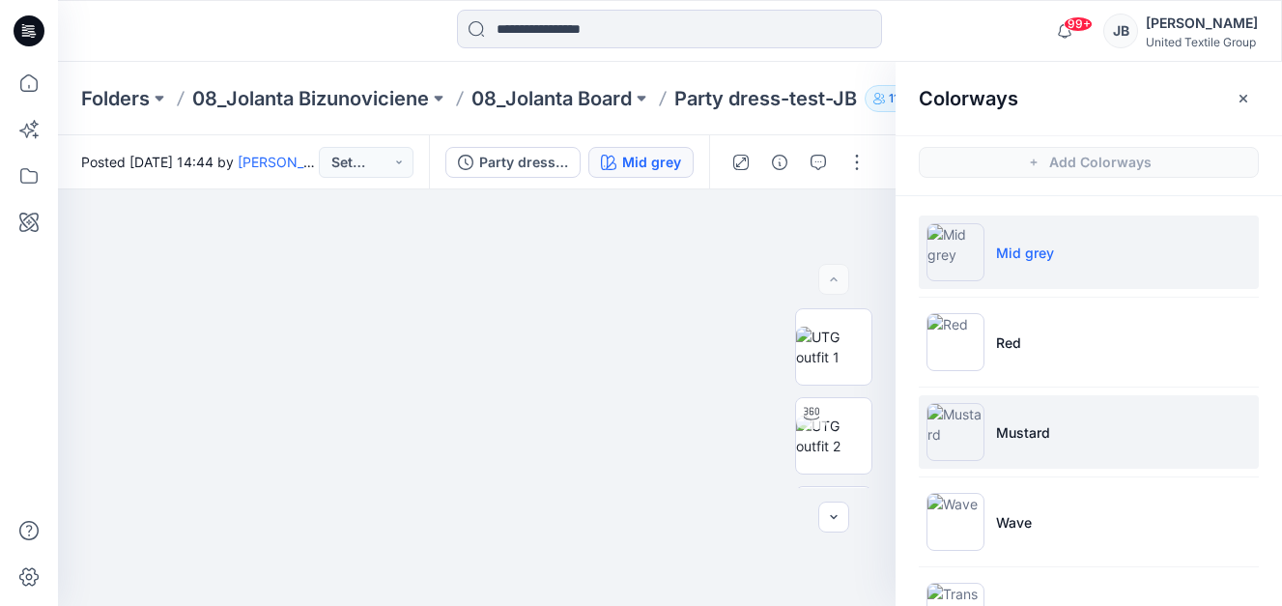
click at [950, 430] on img at bounding box center [955, 432] width 58 height 58
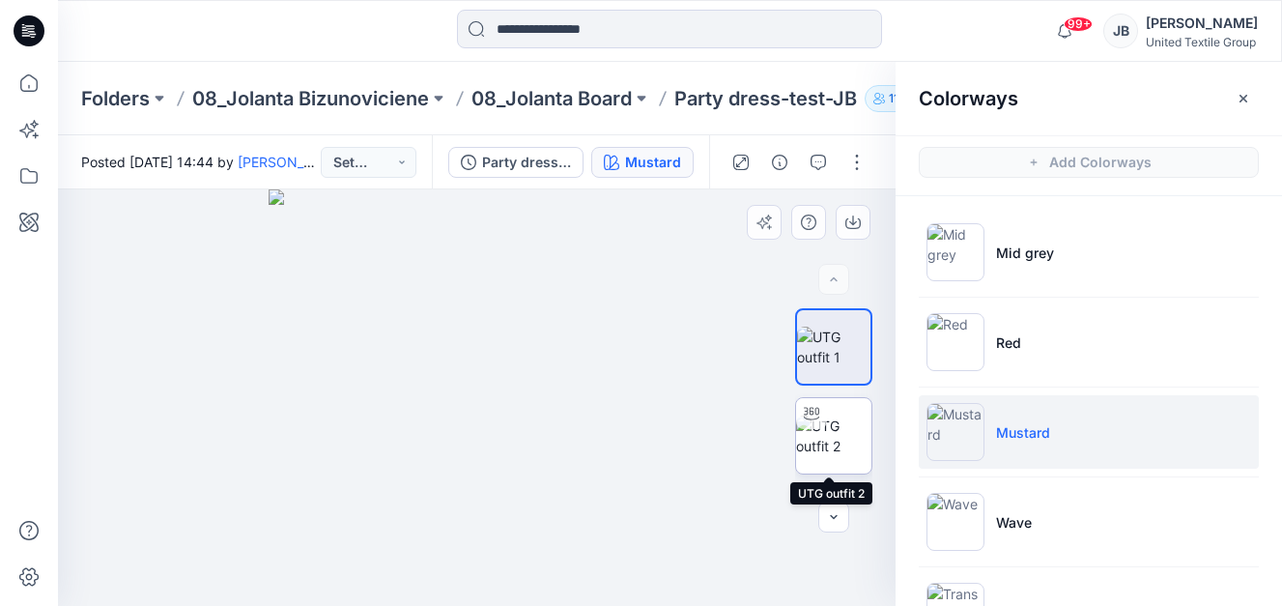
click at [825, 447] on img at bounding box center [833, 435] width 75 height 41
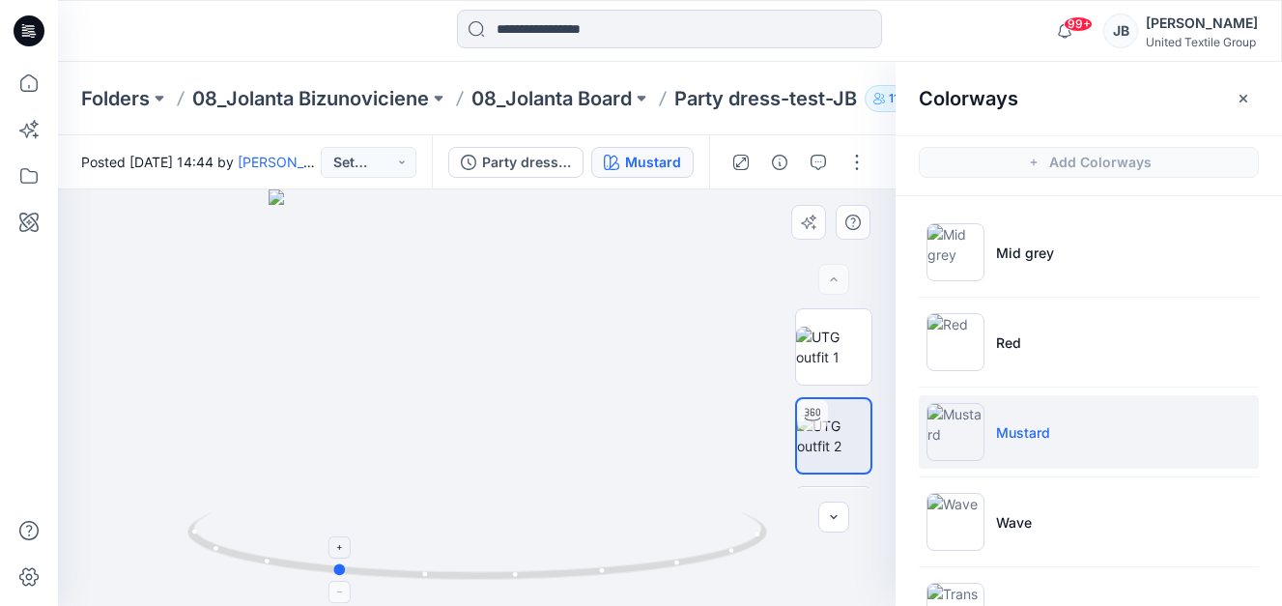
drag, startPoint x: 480, startPoint y: 582, endPoint x: 338, endPoint y: 571, distance: 142.5
click at [338, 571] on icon at bounding box center [479, 548] width 584 height 72
drag, startPoint x: 345, startPoint y: 574, endPoint x: 547, endPoint y: 313, distance: 329.8
click at [582, 570] on icon at bounding box center [479, 548] width 584 height 72
click at [23, 29] on icon at bounding box center [29, 30] width 31 height 31
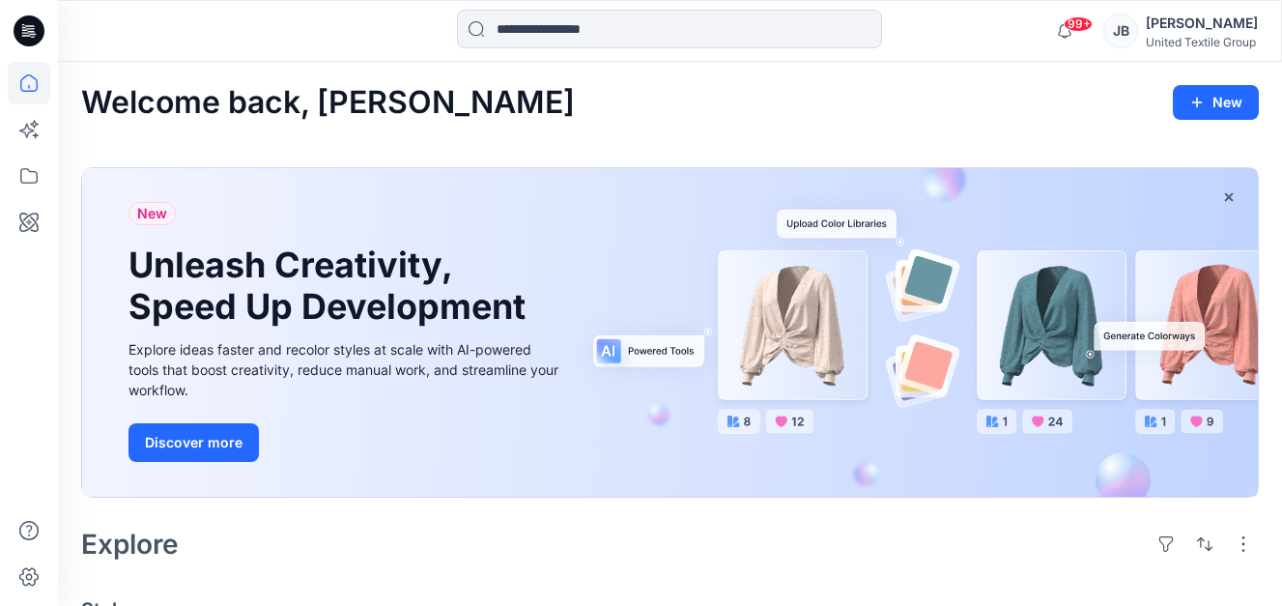
scroll to position [580, 0]
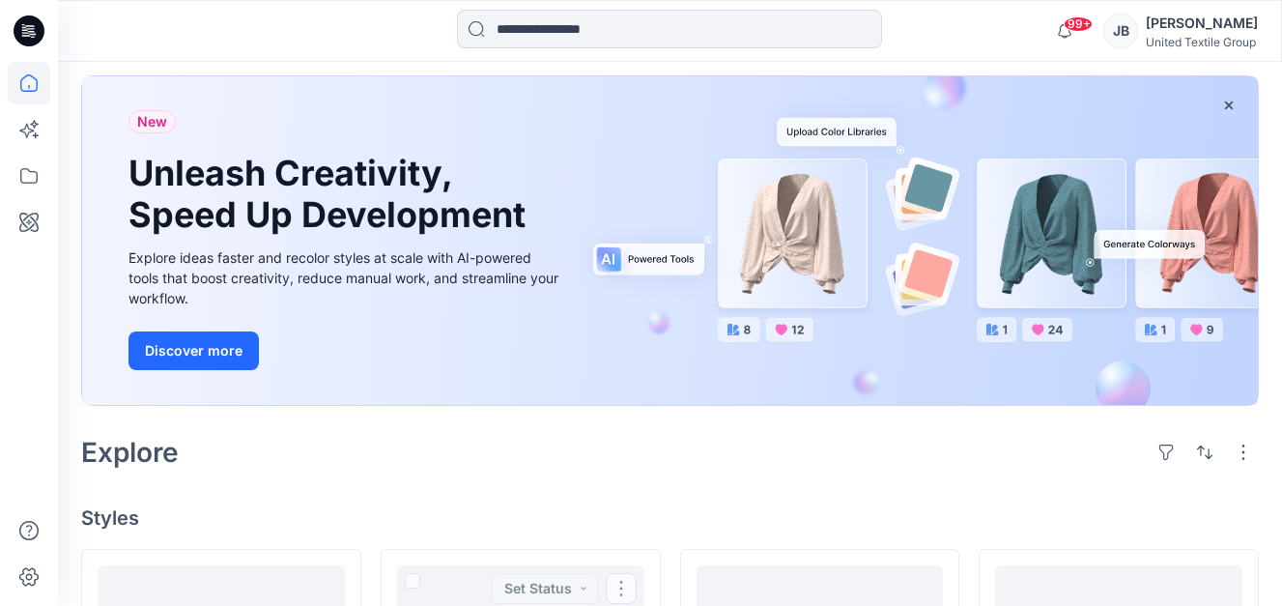
scroll to position [580, 0]
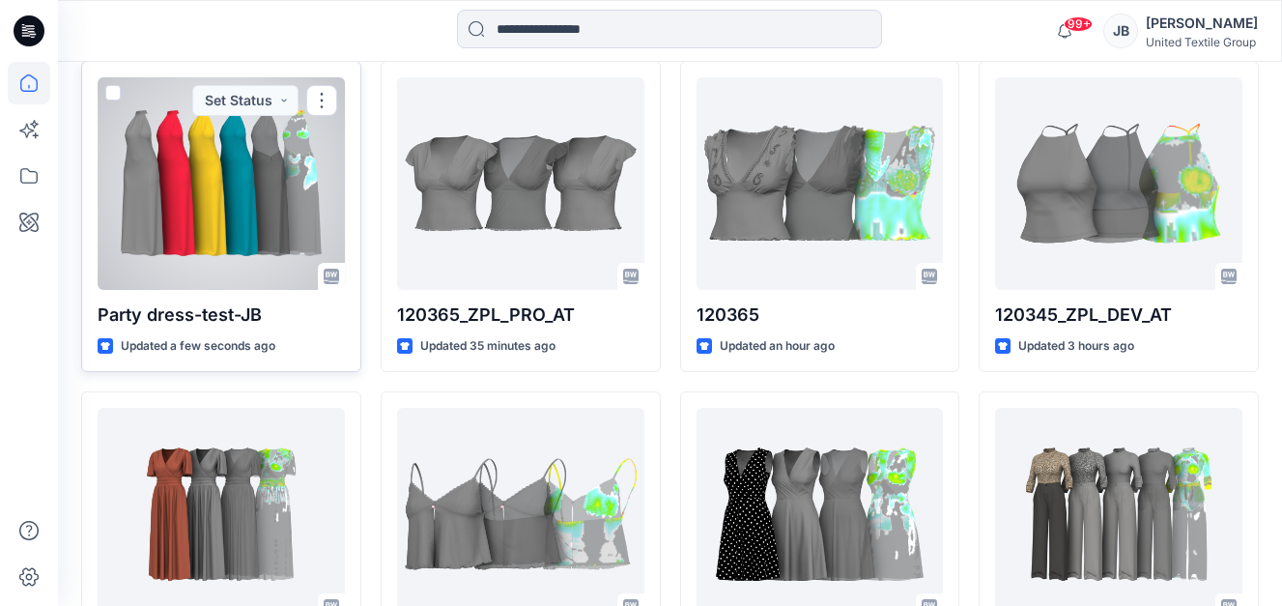
click at [209, 197] on div at bounding box center [221, 183] width 247 height 213
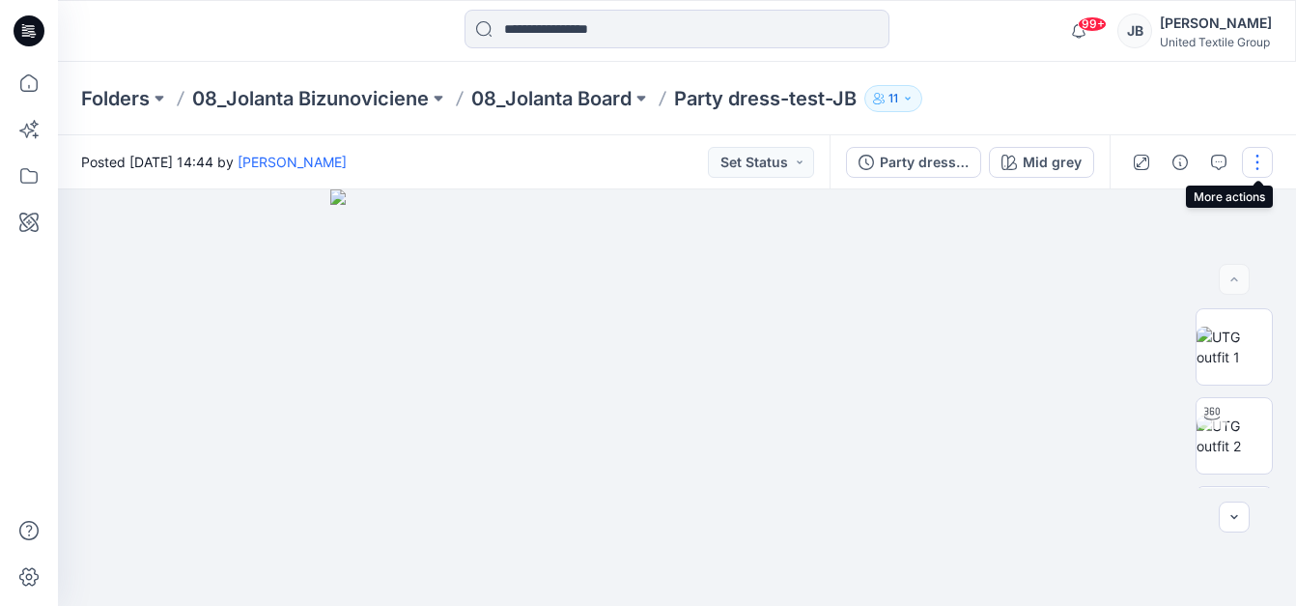
click at [1257, 165] on button "button" at bounding box center [1257, 162] width 31 height 31
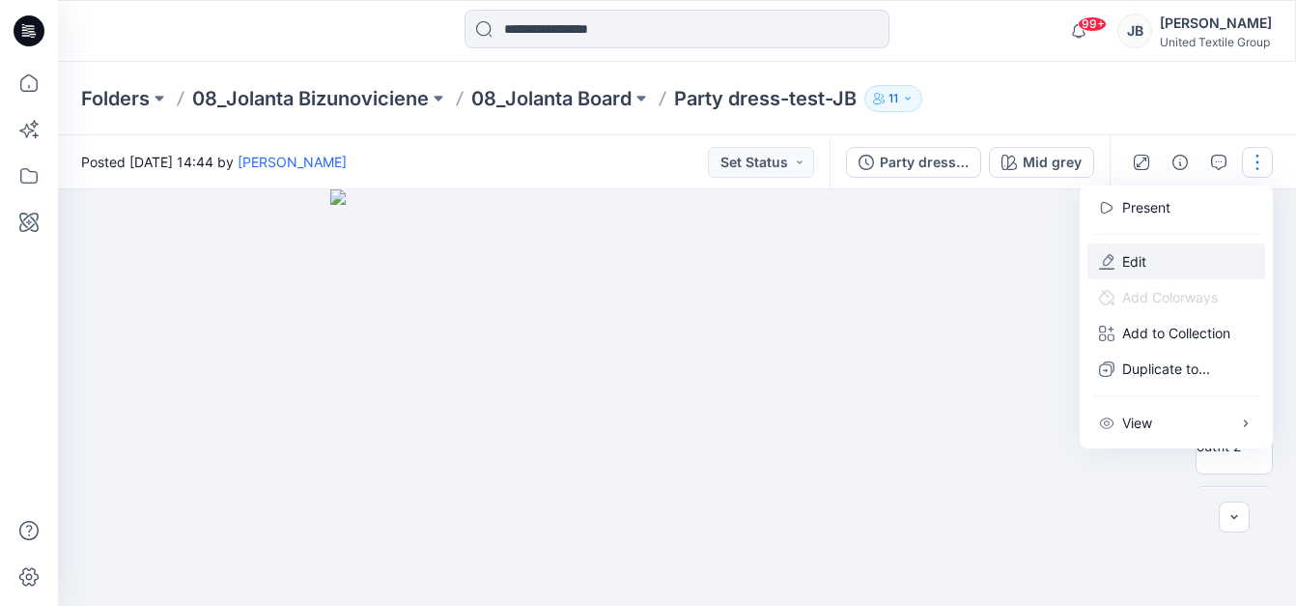
click at [1134, 262] on p "Edit" at bounding box center [1134, 261] width 24 height 20
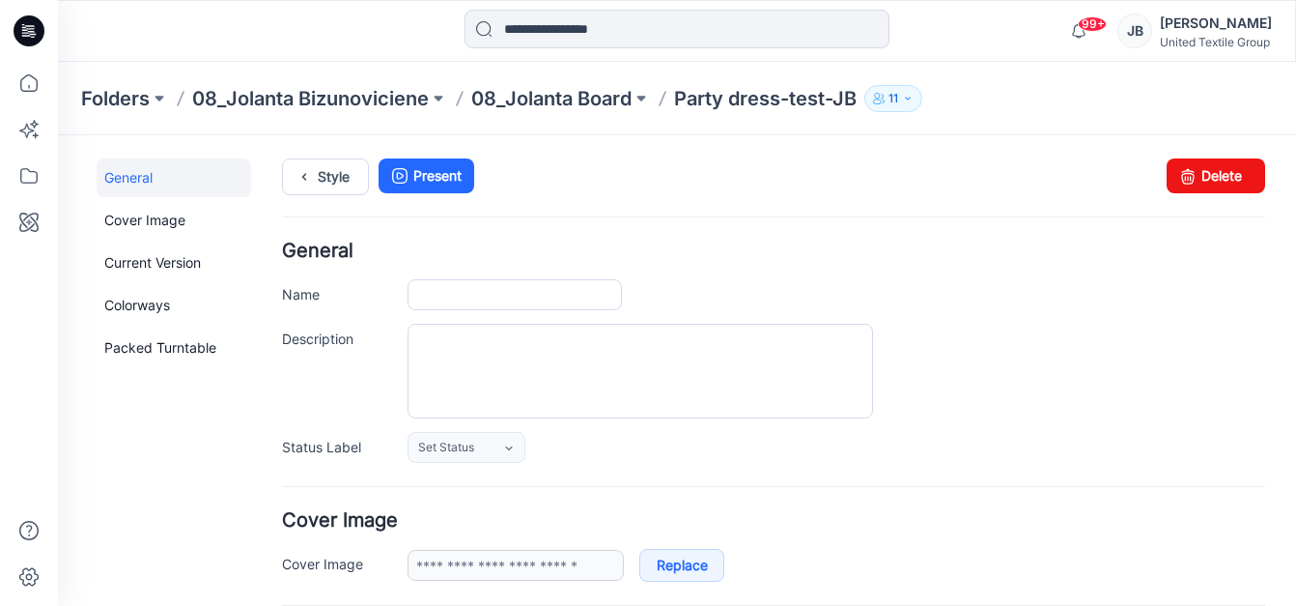
type input "**********"
type input "********"
type input "**********"
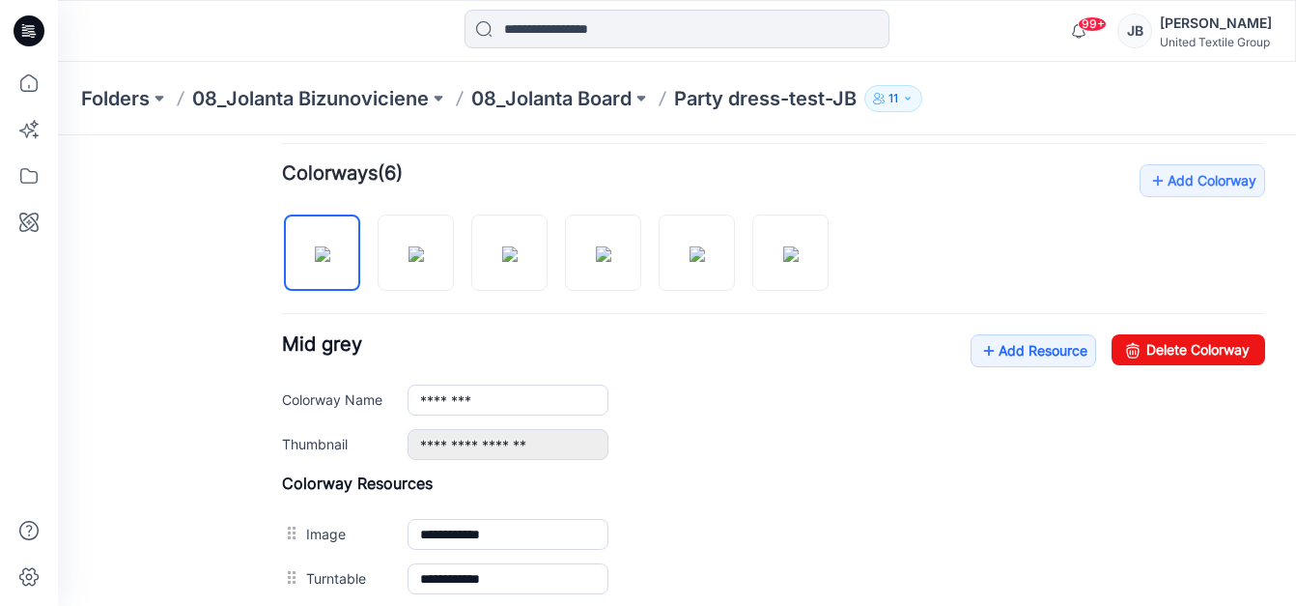
scroll to position [580, 0]
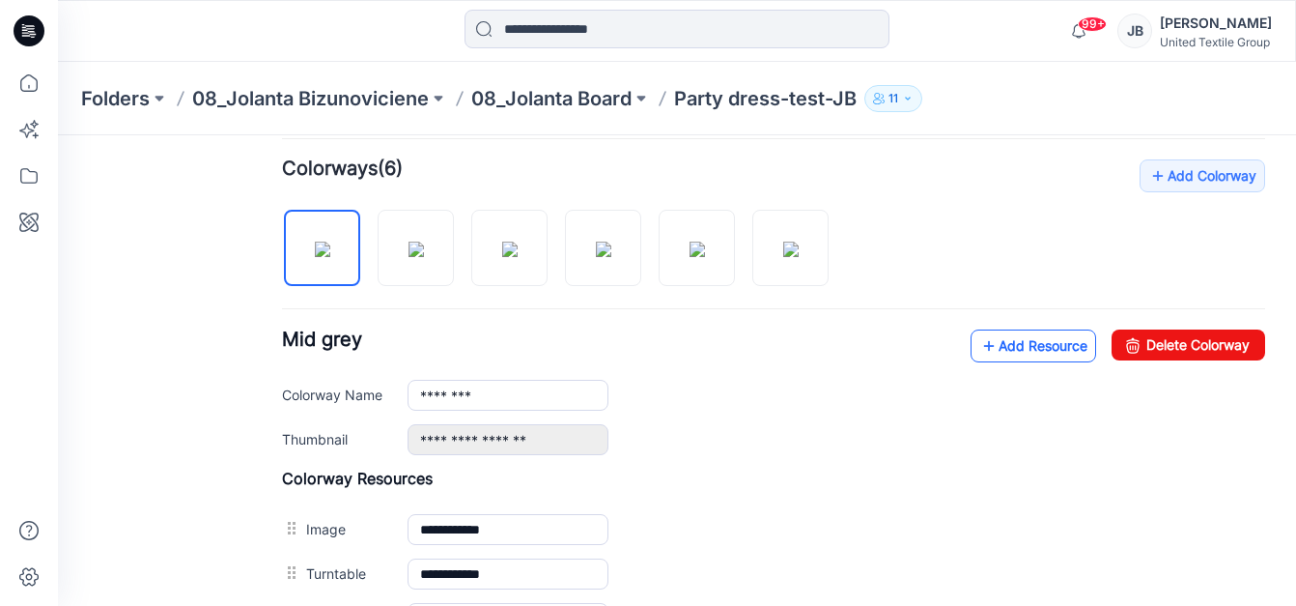
click at [979, 345] on icon at bounding box center [988, 345] width 19 height 31
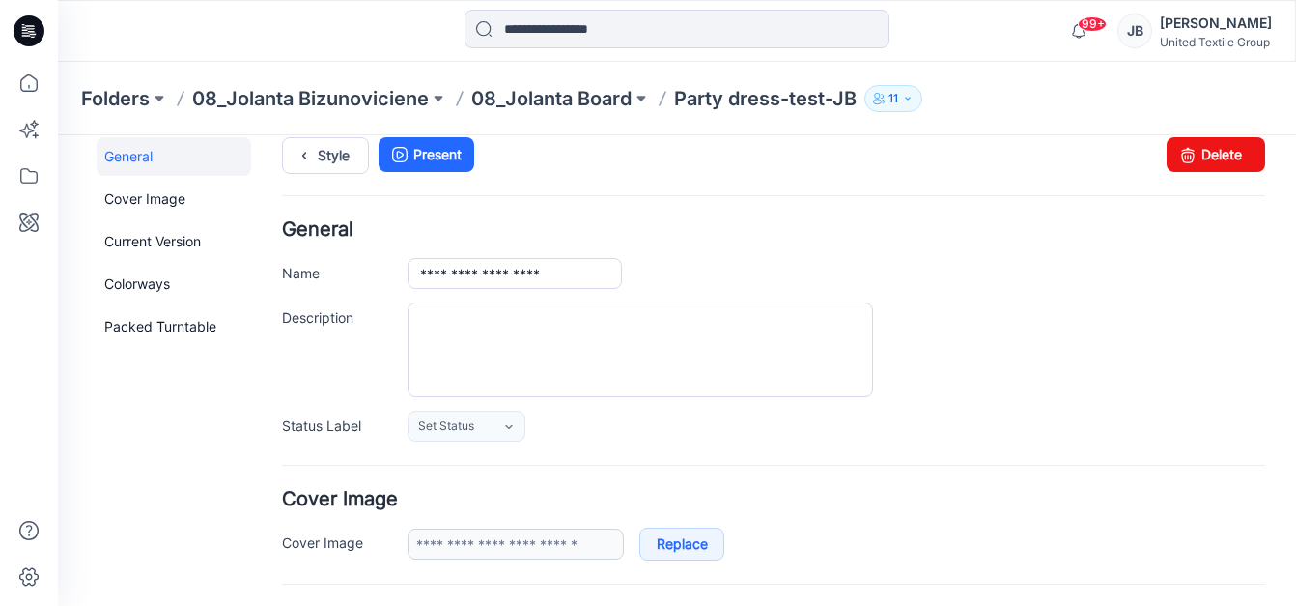
scroll to position [0, 0]
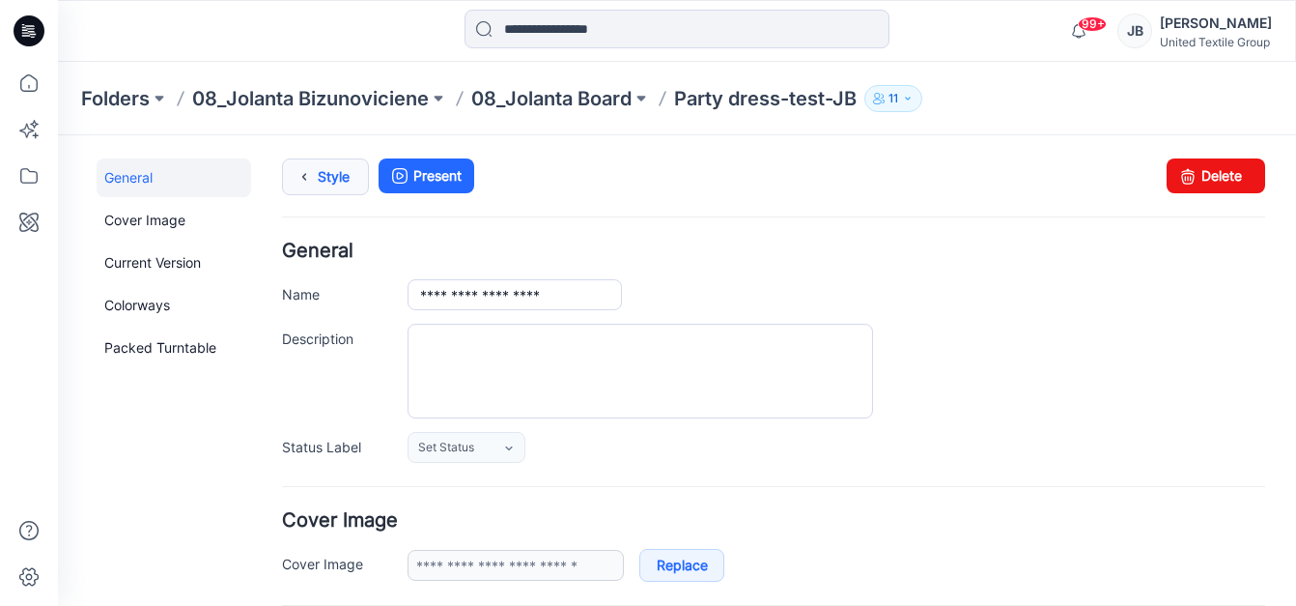
click at [299, 176] on icon at bounding box center [304, 176] width 27 height 35
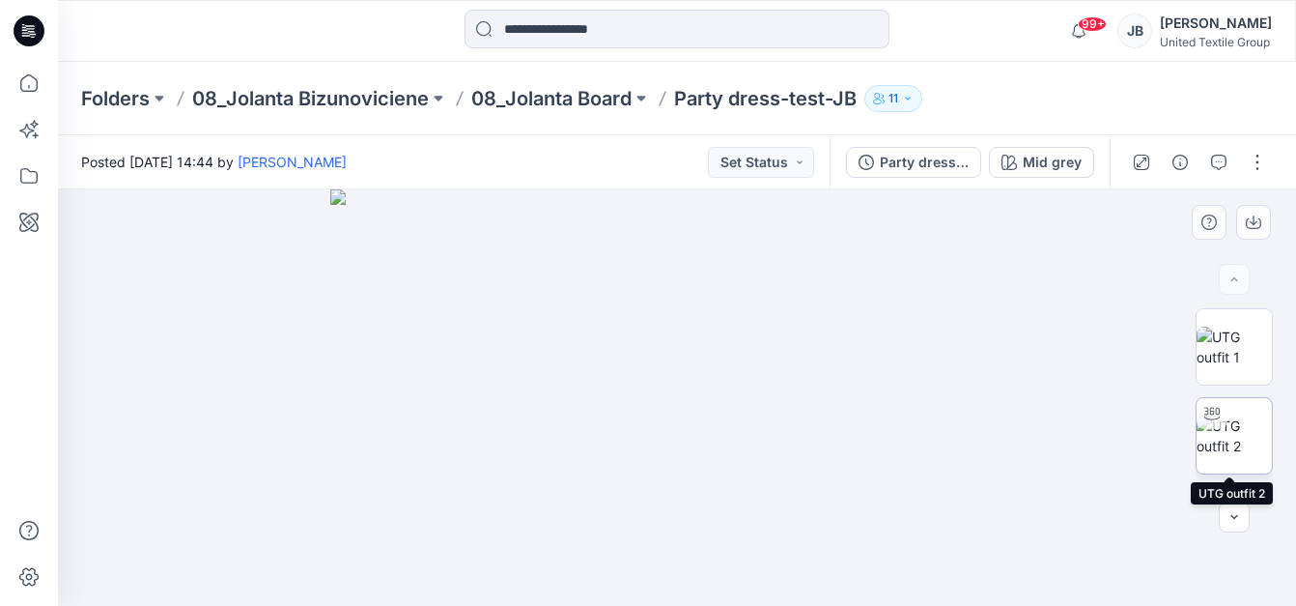
click at [1231, 435] on img at bounding box center [1234, 435] width 75 height 41
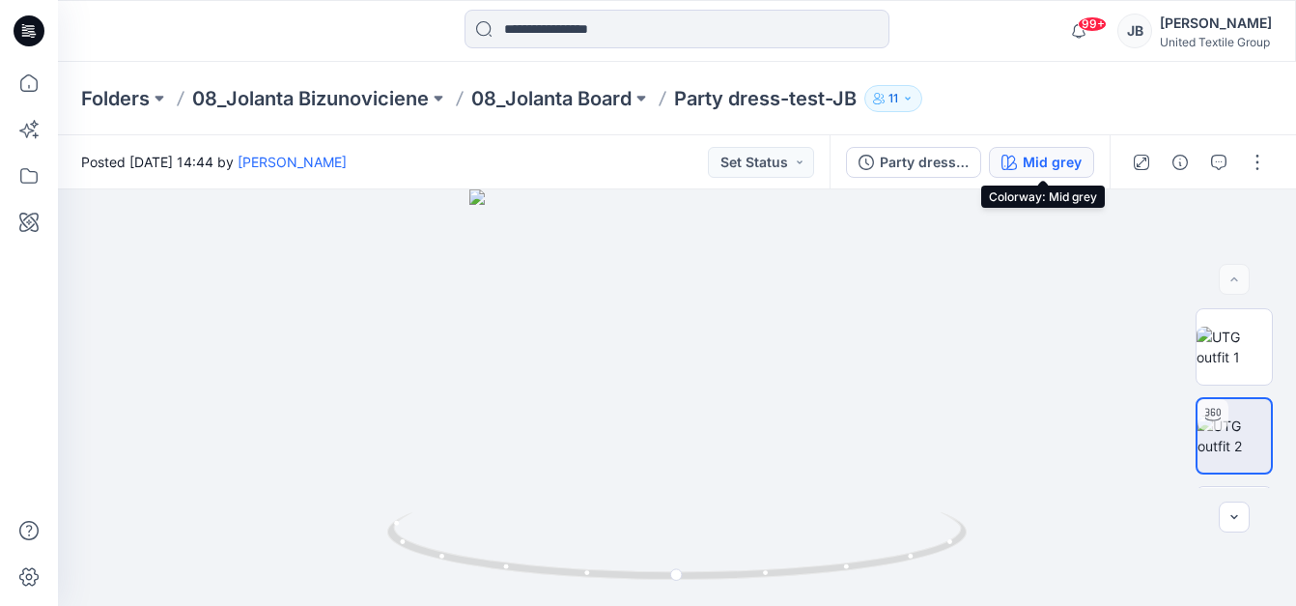
click at [1034, 158] on div "Mid grey" at bounding box center [1052, 162] width 59 height 21
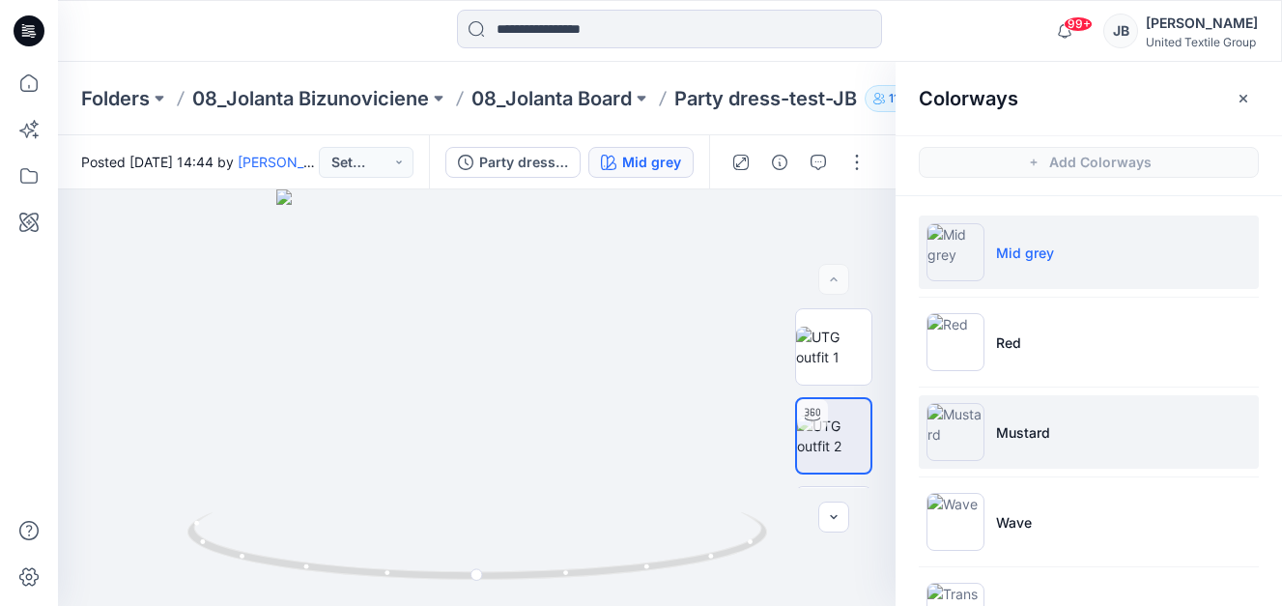
click at [960, 429] on img at bounding box center [955, 432] width 58 height 58
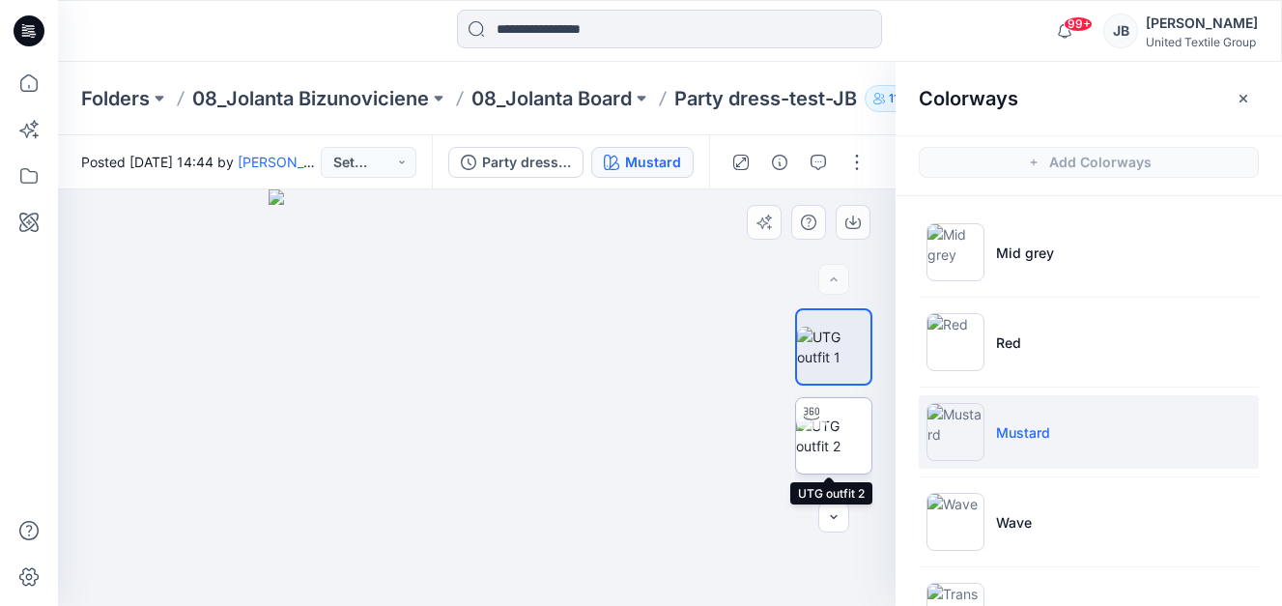
click at [826, 424] on img at bounding box center [833, 435] width 75 height 41
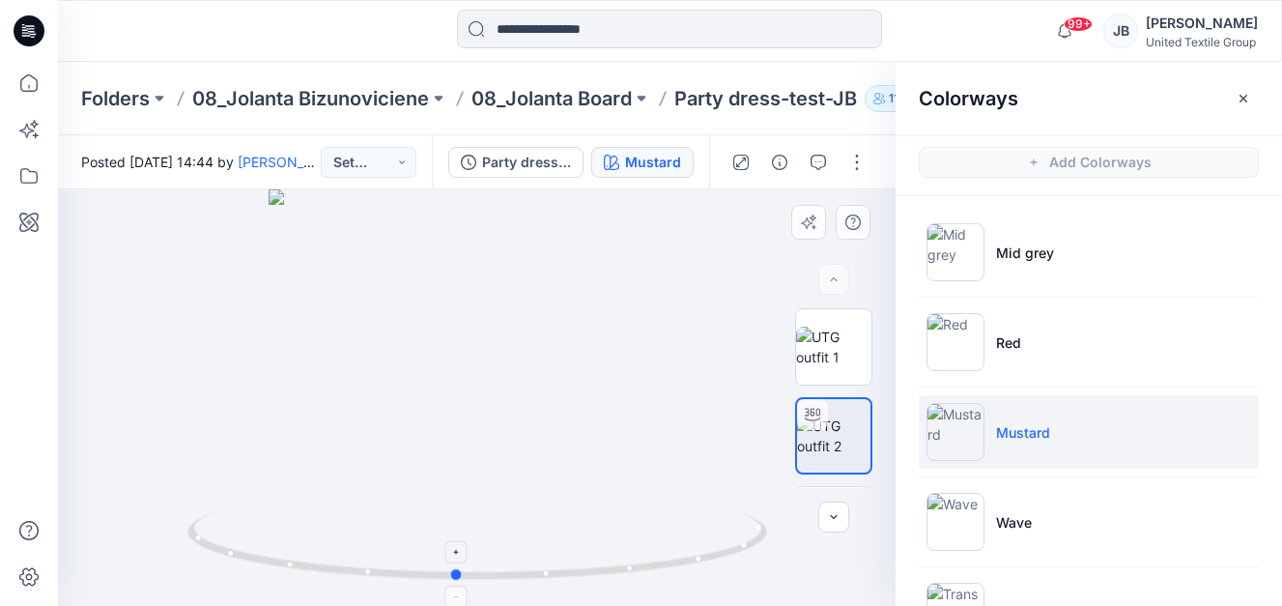
drag, startPoint x: 480, startPoint y: 581, endPoint x: 451, endPoint y: 581, distance: 29.0
click at [451, 581] on icon at bounding box center [479, 548] width 584 height 72
click at [443, 581] on icon at bounding box center [479, 548] width 584 height 72
drag, startPoint x: 862, startPoint y: 95, endPoint x: 676, endPoint y: 102, distance: 185.6
click at [676, 102] on div "Folders 08_Jolanta Bizunoviciene 08_Jolanta Board Party dress-test-JB 11" at bounding box center [594, 98] width 1027 height 27
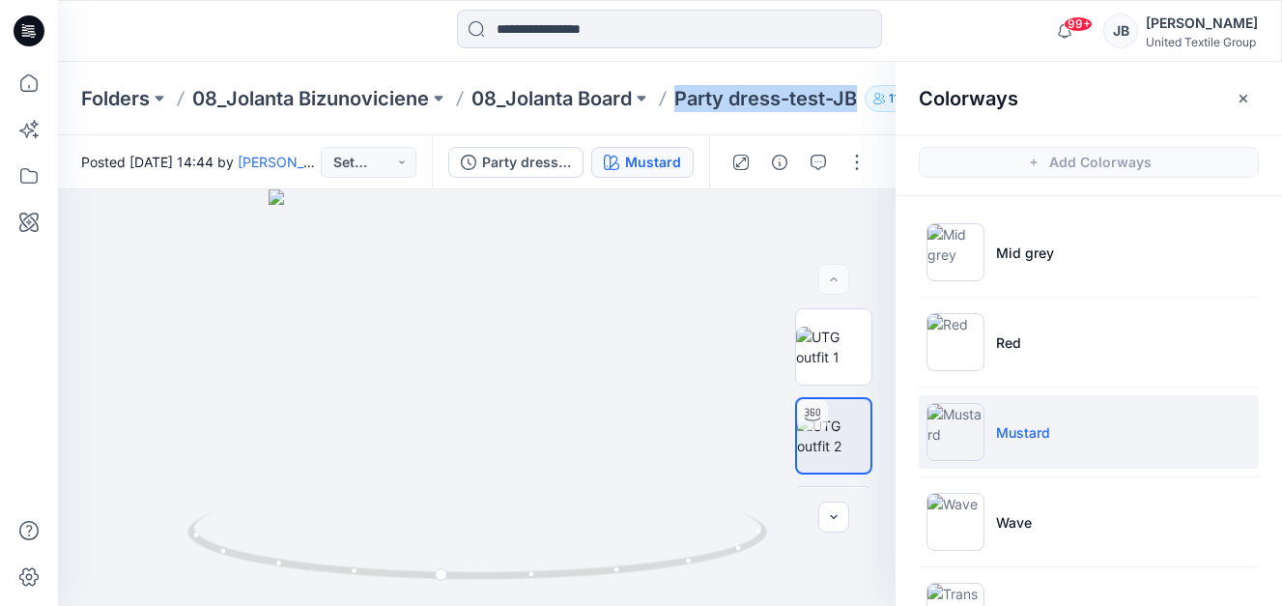
click at [713, 98] on p "Party dress-test-JB" at bounding box center [765, 98] width 183 height 27
drag, startPoint x: 722, startPoint y: 99, endPoint x: 864, endPoint y: 93, distance: 142.1
click at [864, 93] on div "Folders 08_Jolanta Bizunoviciene 08_Jolanta Board Party dress-test-JB 11" at bounding box center [594, 98] width 1027 height 27
copy p "Party dress-test-JB"
click at [360, 99] on p "08_Jolanta Bizunoviciene" at bounding box center [310, 98] width 237 height 27
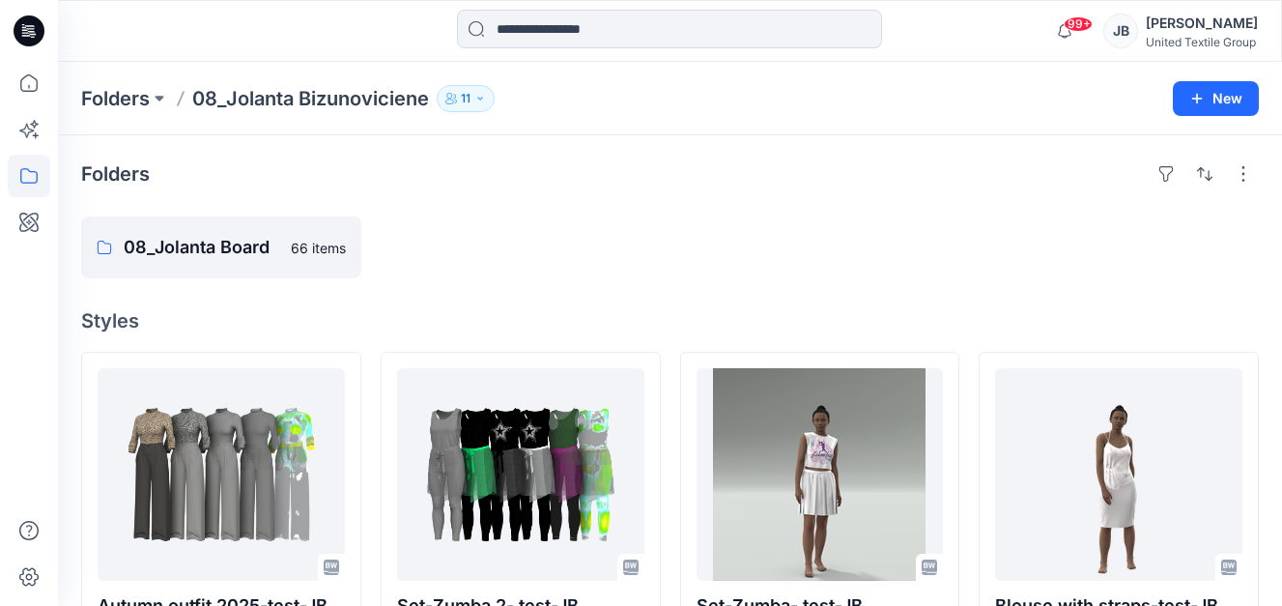
click at [24, 21] on icon at bounding box center [29, 30] width 31 height 31
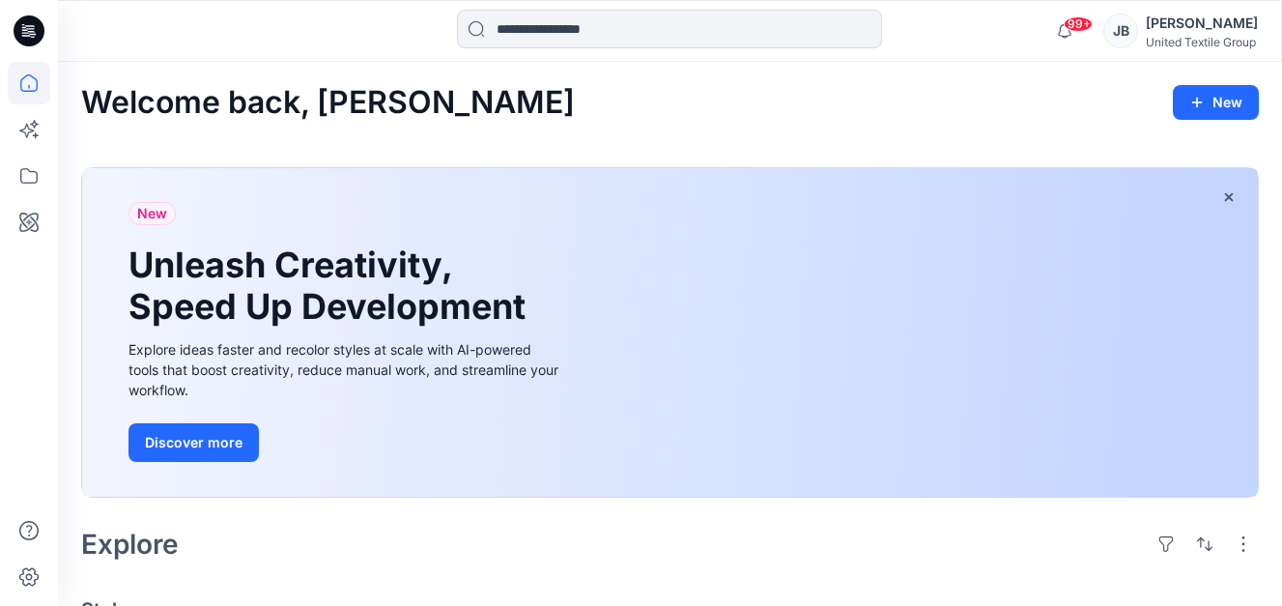
scroll to position [483, 0]
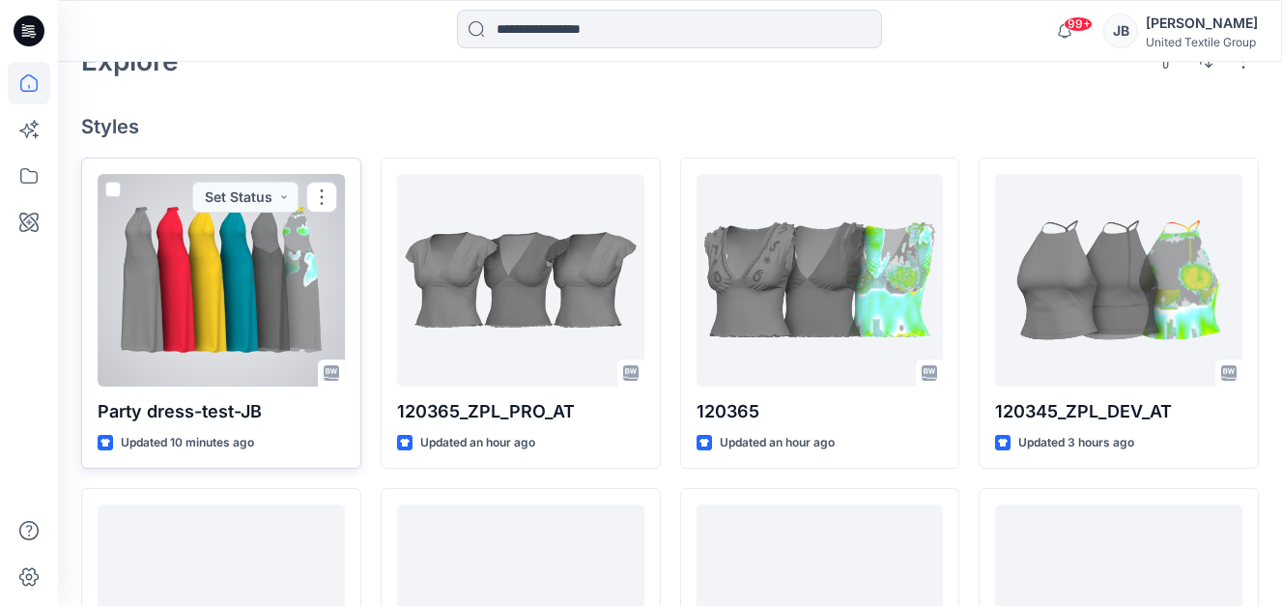
click at [199, 311] on div at bounding box center [221, 280] width 247 height 213
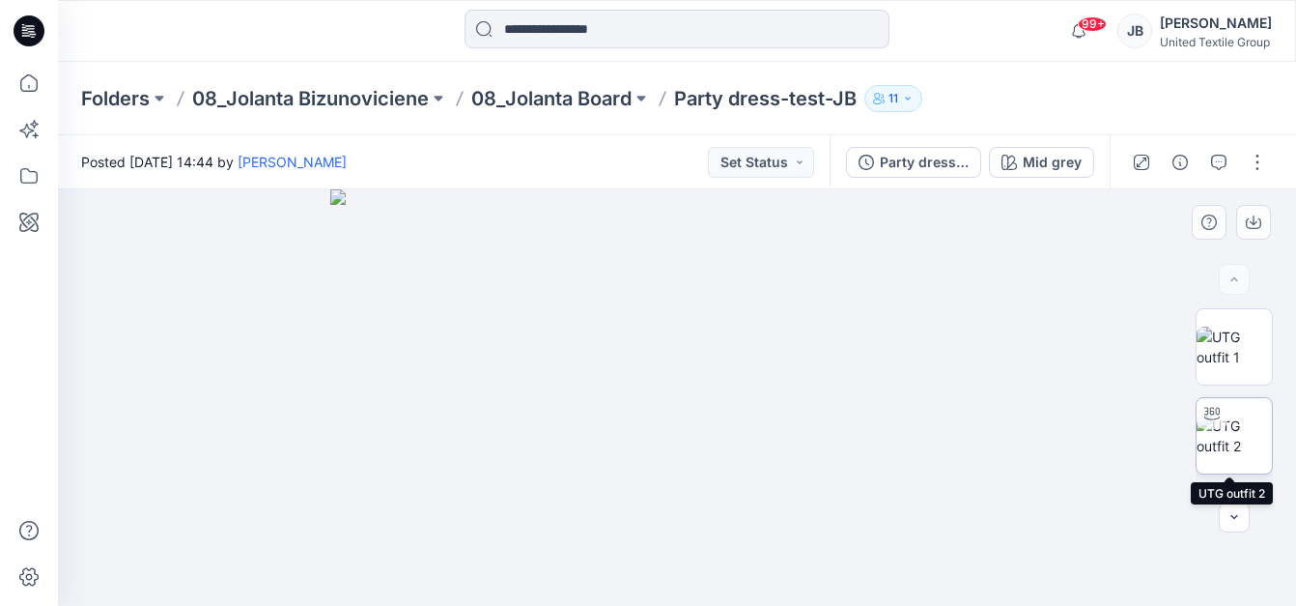
click at [1223, 442] on img at bounding box center [1234, 435] width 75 height 41
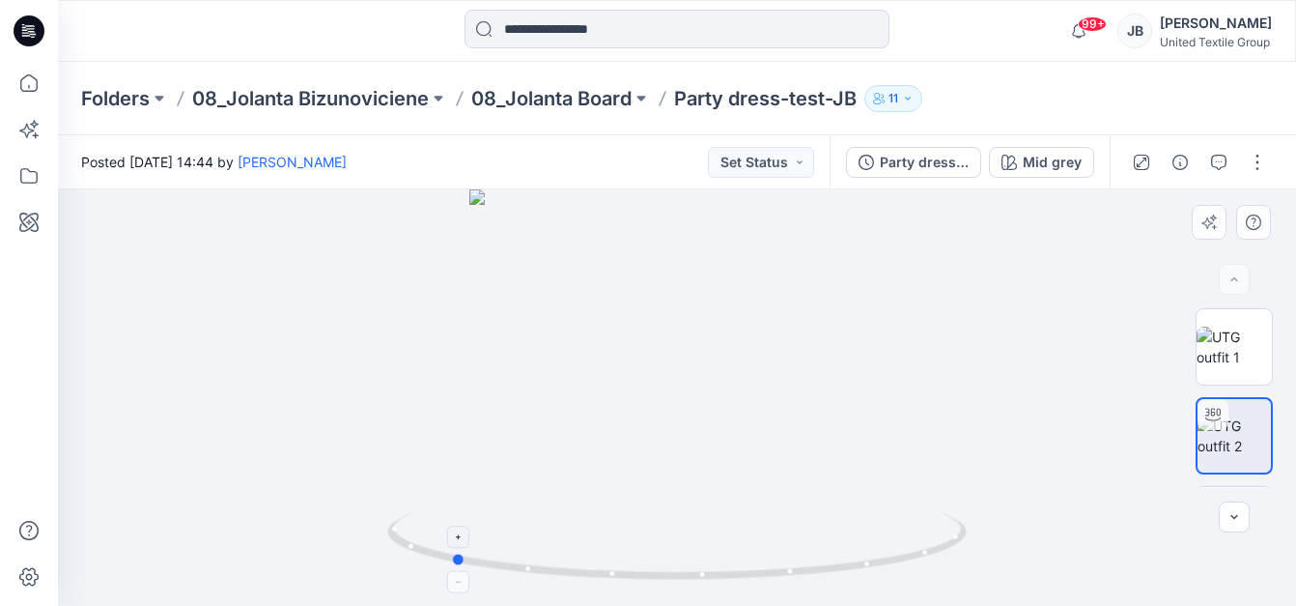
drag, startPoint x: 681, startPoint y: 584, endPoint x: 455, endPoint y: 579, distance: 226.1
click at [455, 579] on div at bounding box center [677, 397] width 1238 height 416
click at [1035, 154] on div "Mid grey" at bounding box center [1052, 162] width 59 height 21
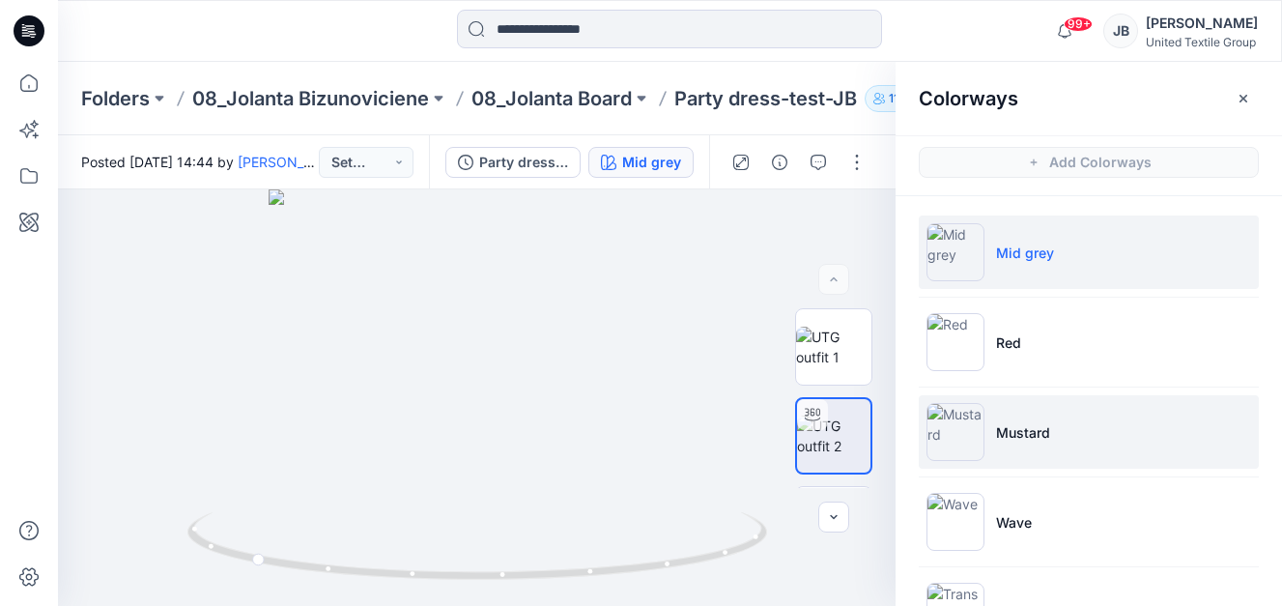
click at [962, 426] on img at bounding box center [955, 432] width 58 height 58
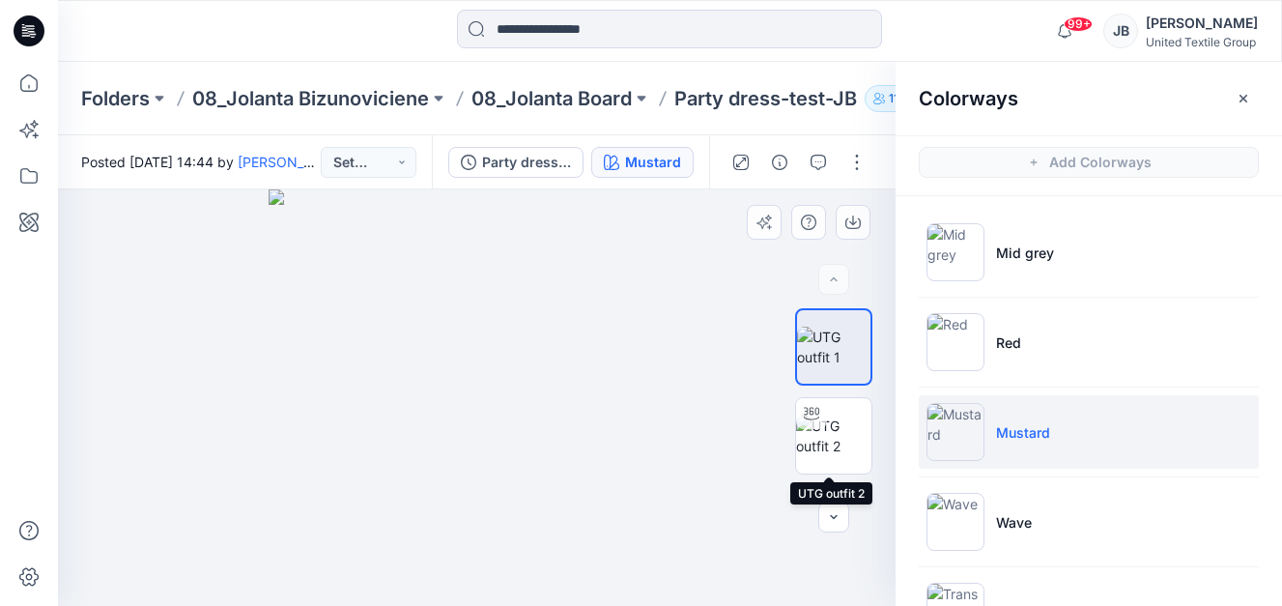
drag, startPoint x: 825, startPoint y: 429, endPoint x: 814, endPoint y: 333, distance: 96.2
click at [826, 425] on img at bounding box center [833, 435] width 75 height 41
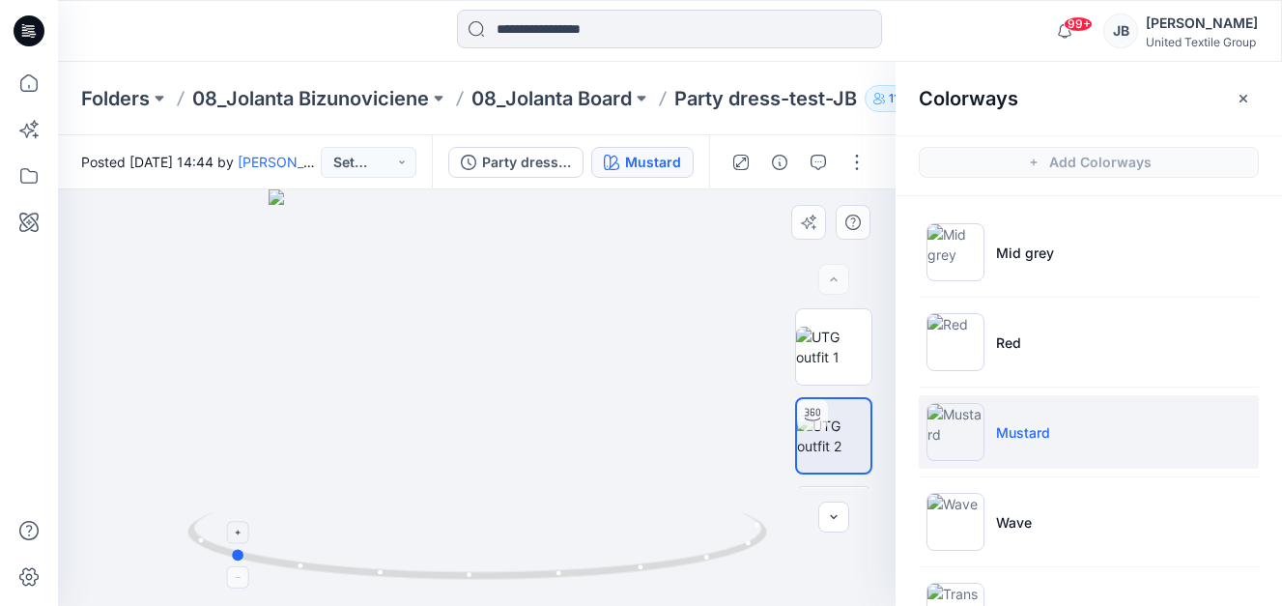
drag, startPoint x: 479, startPoint y: 578, endPoint x: 231, endPoint y: 554, distance: 249.3
click at [231, 554] on icon at bounding box center [479, 548] width 584 height 72
click at [1245, 96] on icon "button" at bounding box center [1243, 98] width 8 height 8
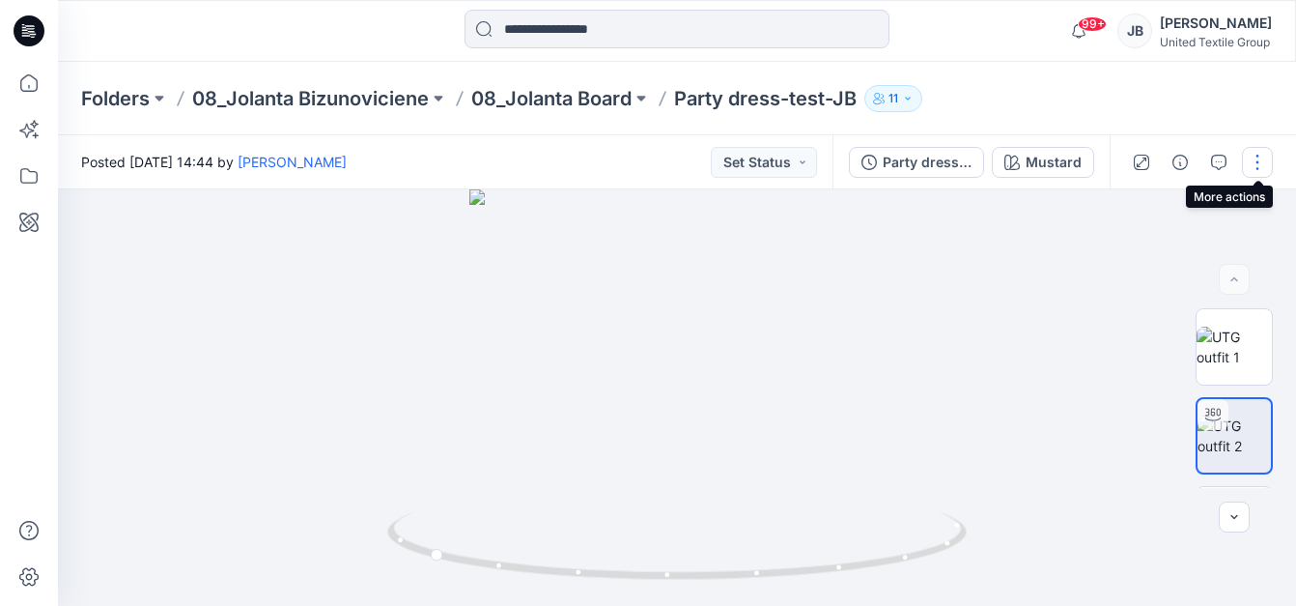
click at [1256, 159] on button "button" at bounding box center [1257, 162] width 31 height 31
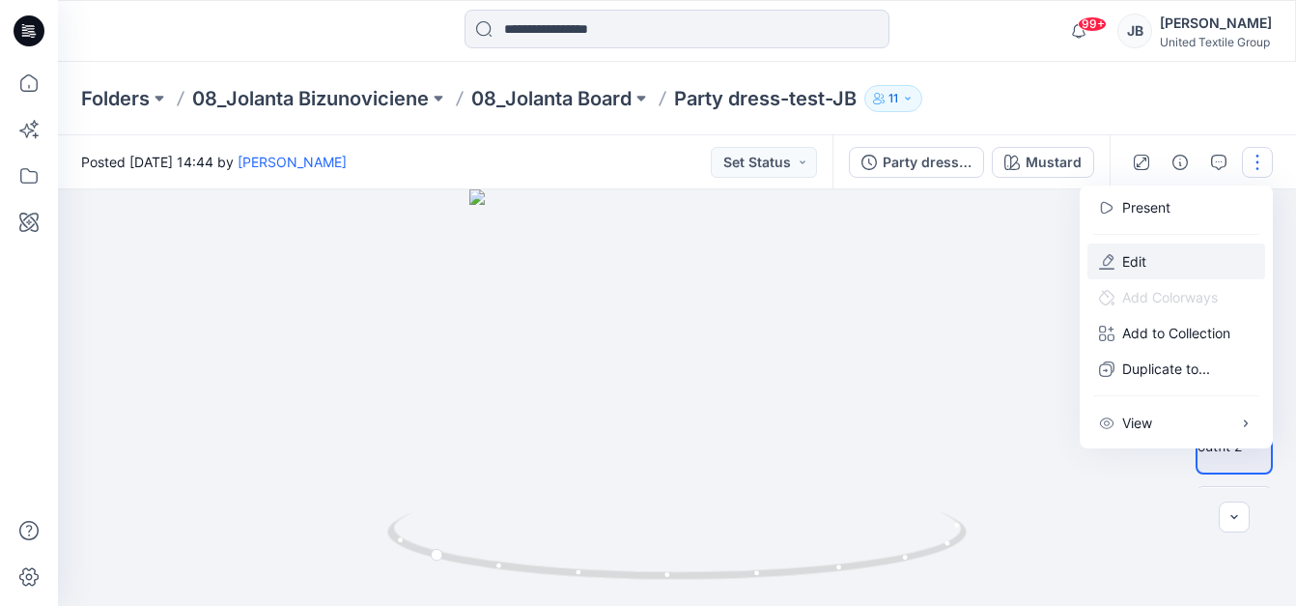
click at [1129, 266] on p "Edit" at bounding box center [1134, 261] width 24 height 20
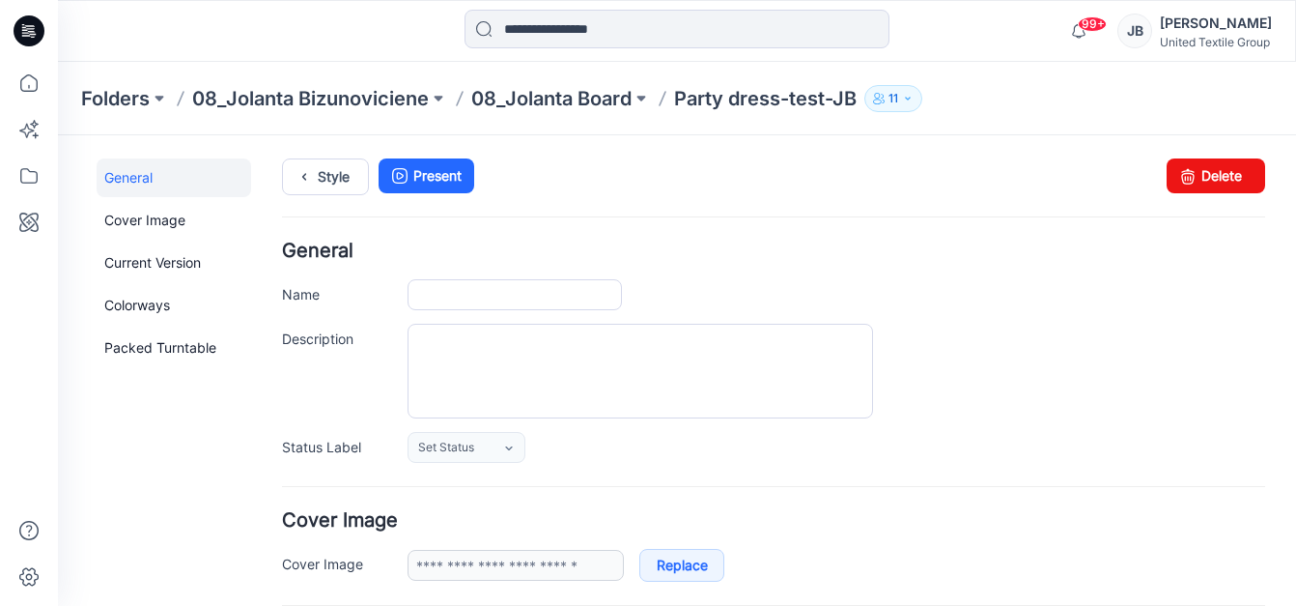
type input "**********"
type input "********"
type input "**********"
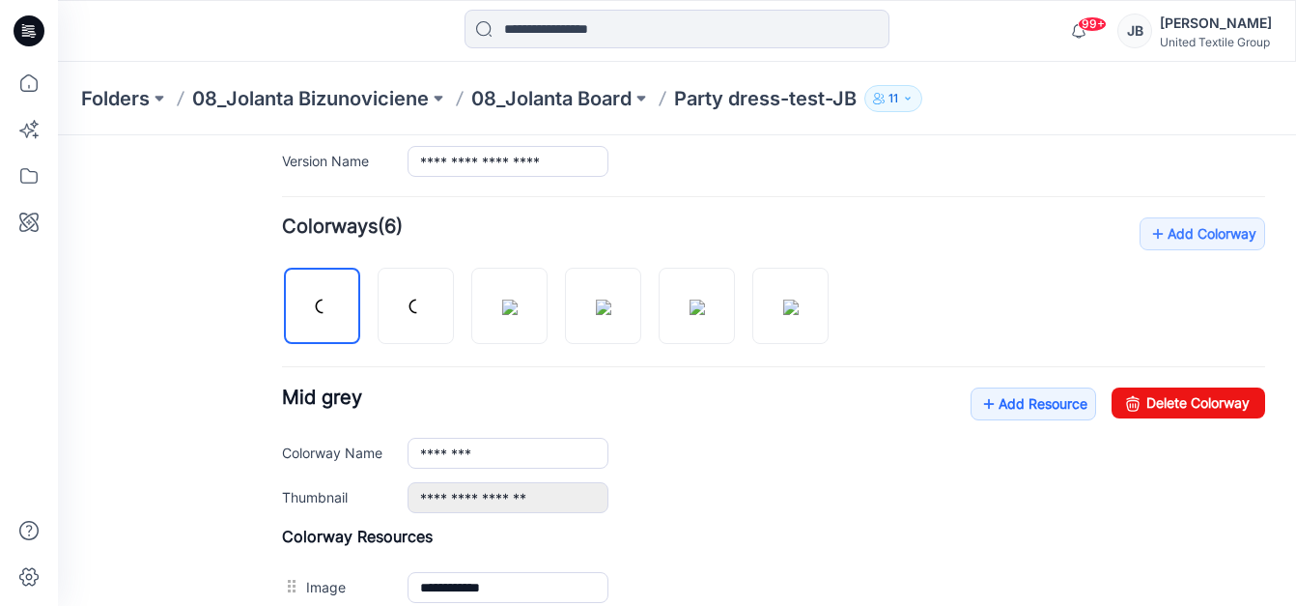
scroll to position [580, 0]
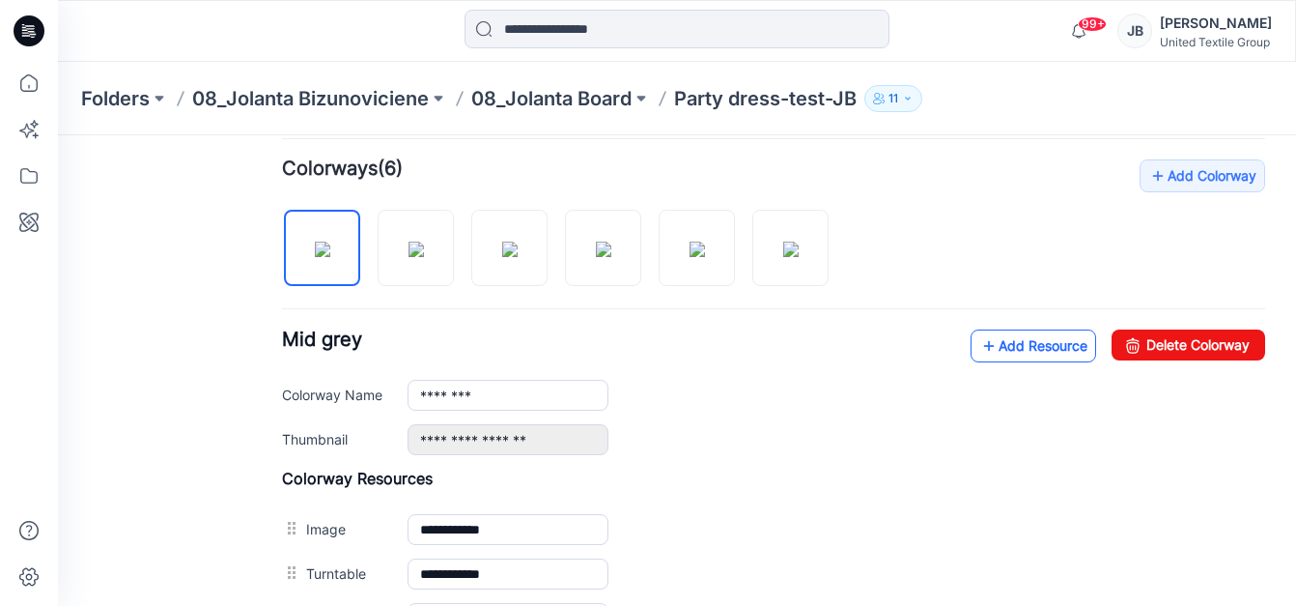
click at [979, 341] on icon at bounding box center [988, 345] width 19 height 31
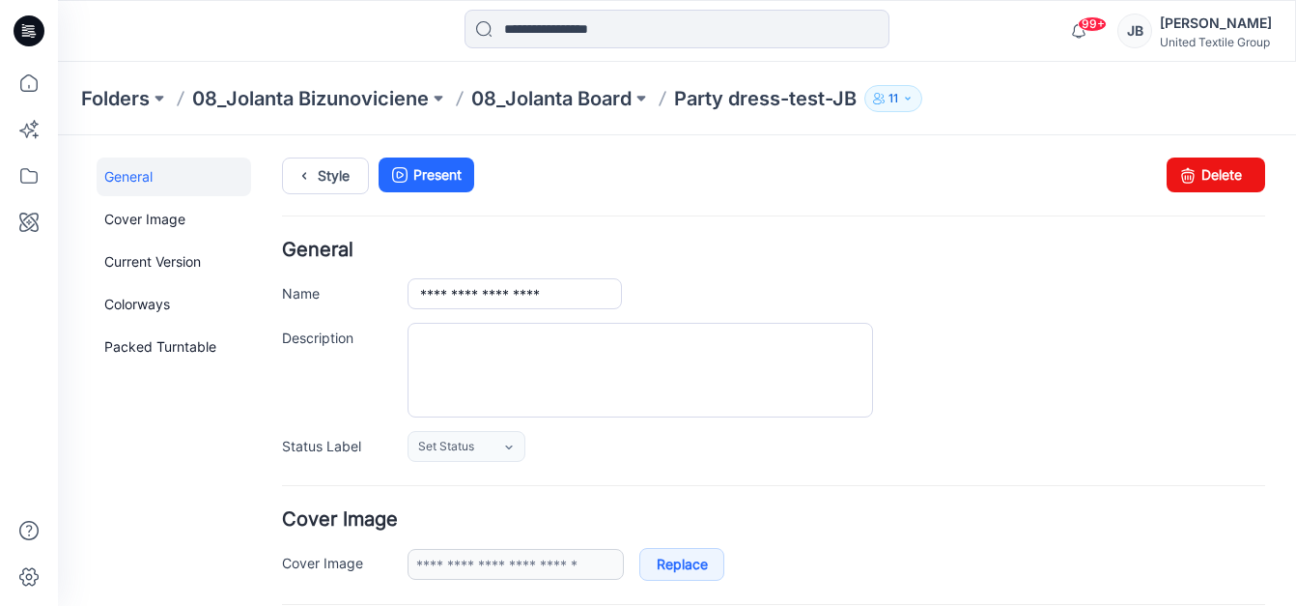
scroll to position [0, 0]
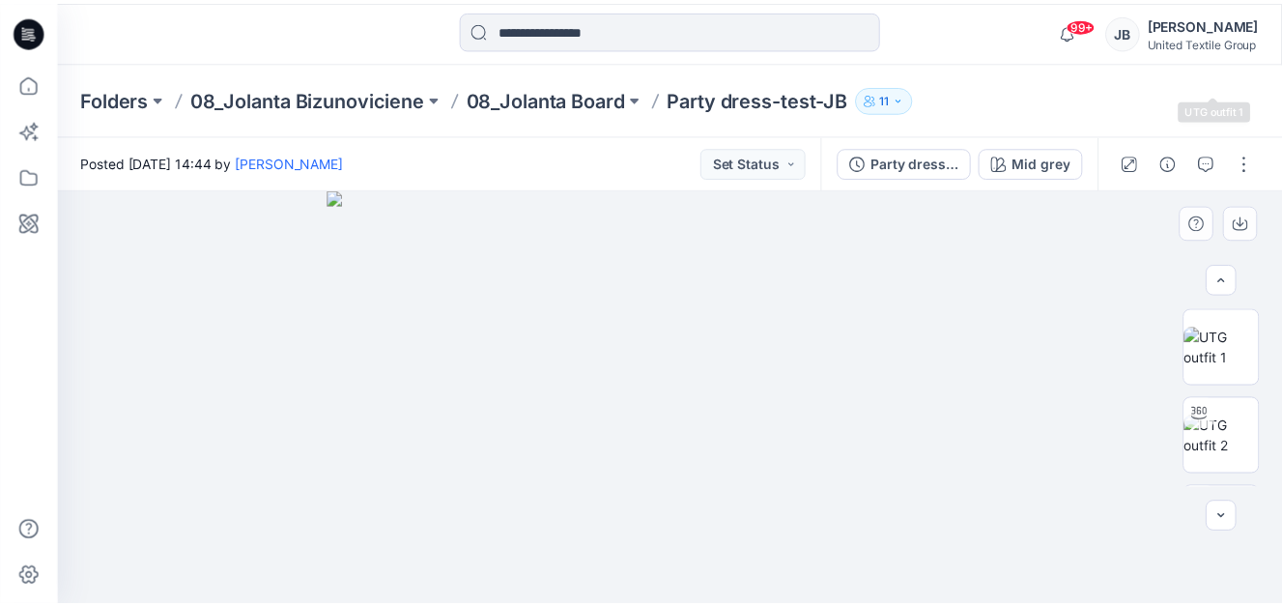
scroll to position [342, 0]
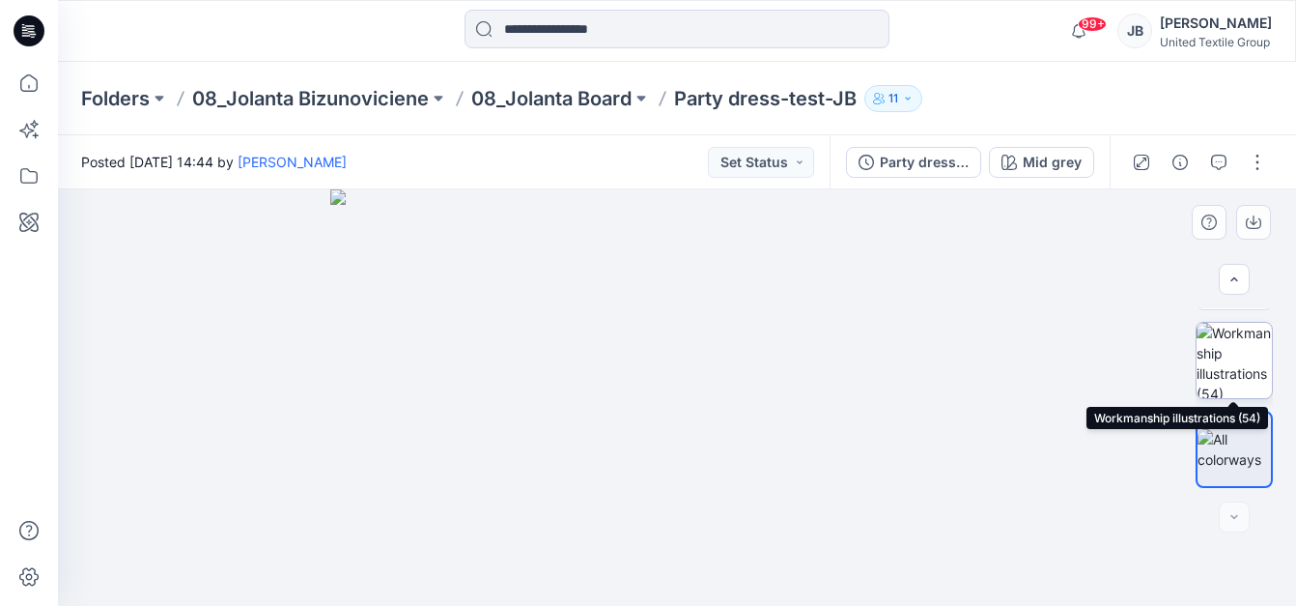
click at [1222, 348] on img at bounding box center [1234, 360] width 75 height 75
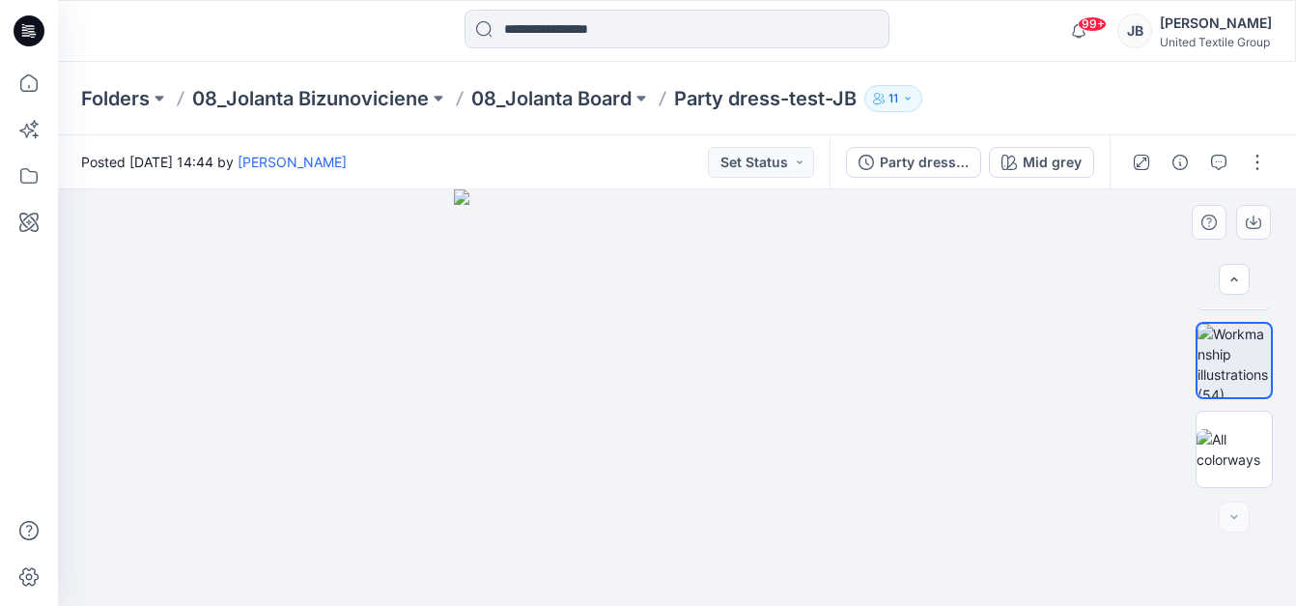
click at [803, 369] on img at bounding box center [676, 397] width 445 height 416
click at [1018, 363] on div at bounding box center [677, 397] width 1238 height 416
click at [19, 28] on icon at bounding box center [29, 30] width 31 height 31
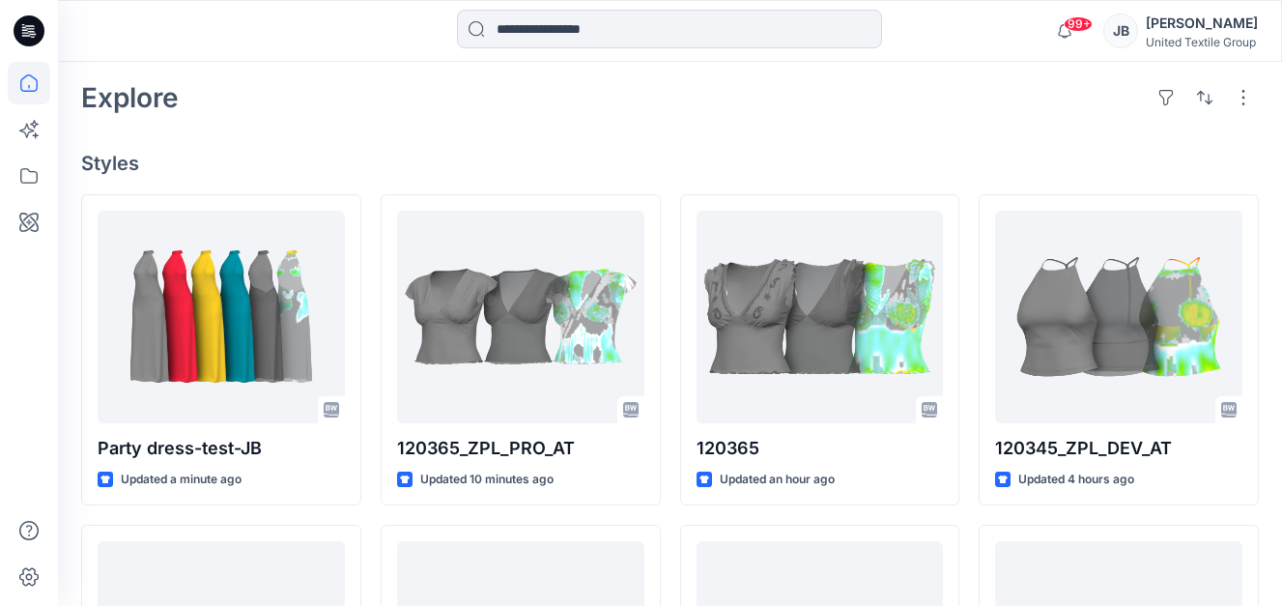
scroll to position [580, 0]
